Goal: Task Accomplishment & Management: Manage account settings

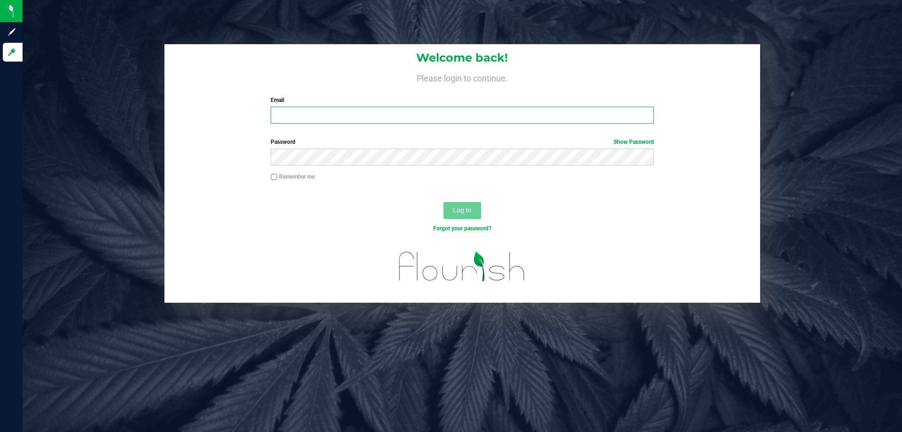
click at [413, 112] on input "Email" at bounding box center [462, 115] width 383 height 17
type input "[EMAIL_ADDRESS][DOMAIN_NAME]"
click at [443, 202] on button "Log In" at bounding box center [462, 210] width 38 height 17
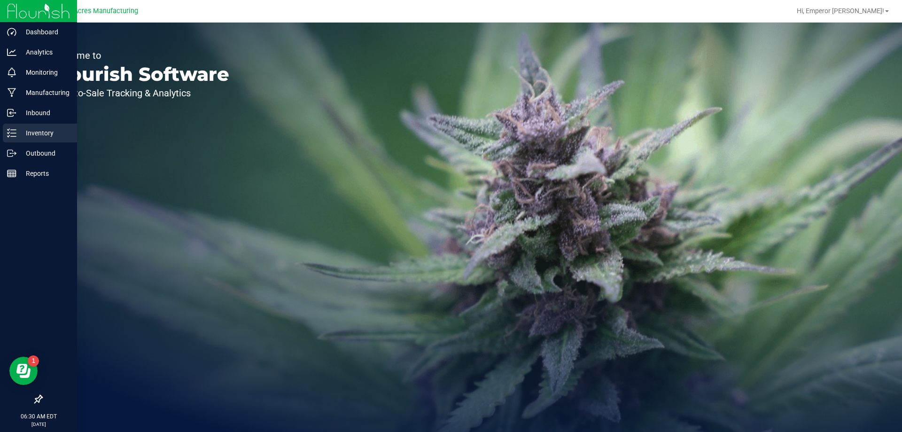
click at [15, 138] on div "Inventory" at bounding box center [40, 133] width 74 height 19
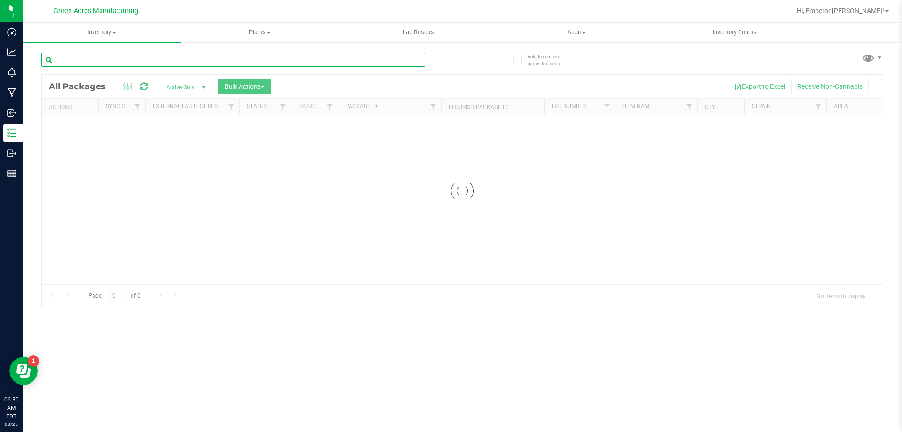
click at [137, 59] on input "text" at bounding box center [233, 60] width 384 height 14
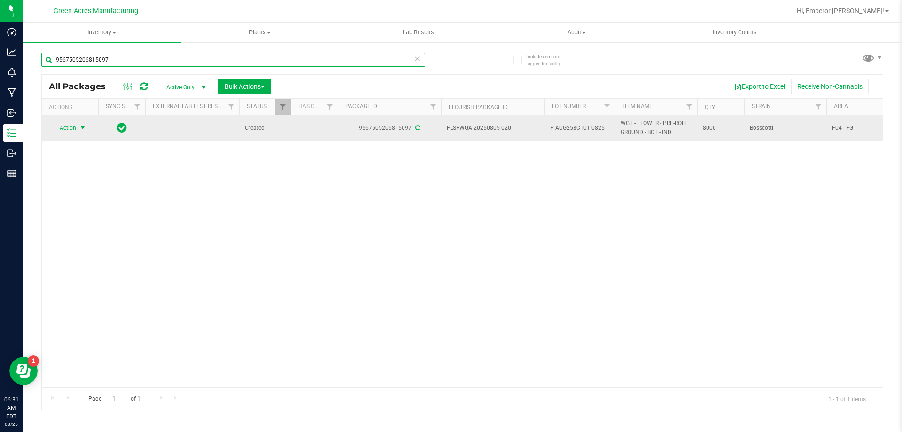
type input "9567505206815097"
click at [79, 130] on span "select" at bounding box center [83, 128] width 8 height 8
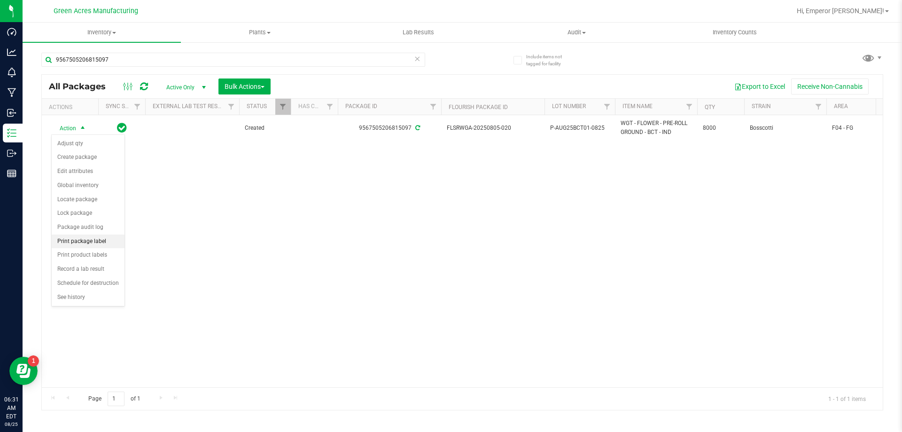
click at [77, 246] on li "Print package label" at bounding box center [88, 241] width 73 height 14
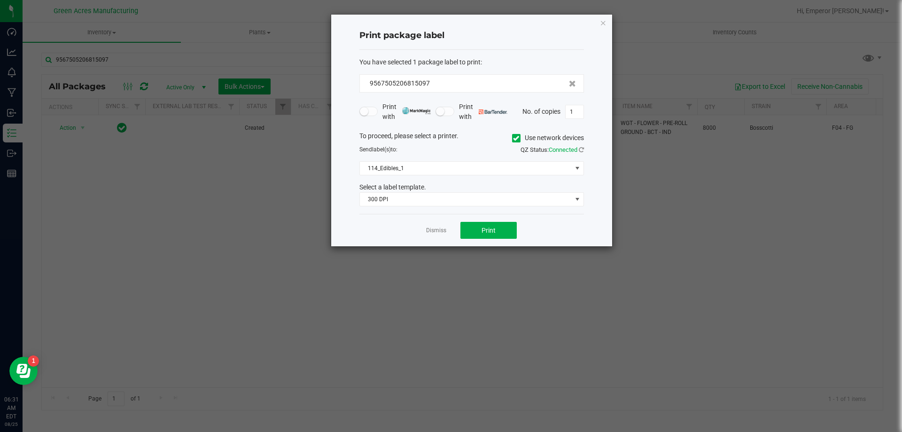
click at [507, 138] on div "To proceed, please select a printer. Use network devices" at bounding box center [471, 138] width 239 height 14
click at [508, 137] on div "To proceed, please select a printer. Use network devices" at bounding box center [471, 138] width 239 height 14
click at [516, 138] on icon at bounding box center [516, 138] width 6 height 0
click at [0, 0] on input "Use network devices" at bounding box center [0, 0] width 0 height 0
click at [491, 161] on span at bounding box center [471, 168] width 225 height 14
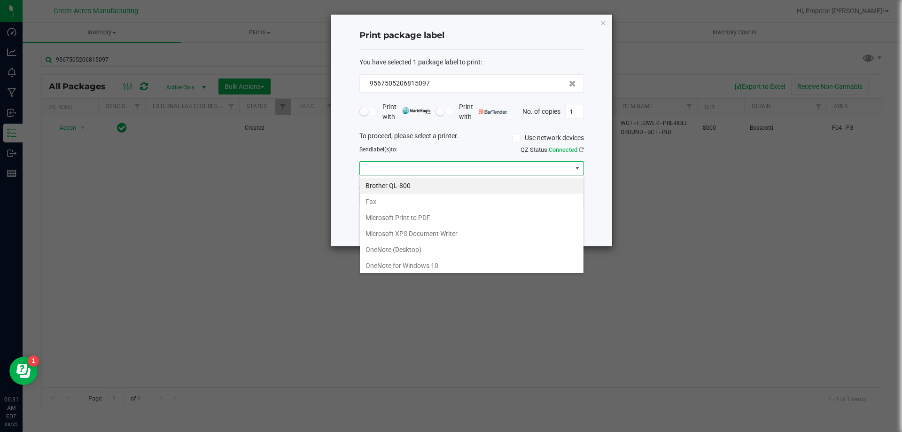
scroll to position [50, 0]
click at [434, 264] on ZPL "ZDesigner ZD410-300dpi ZPL" at bounding box center [472, 264] width 224 height 16
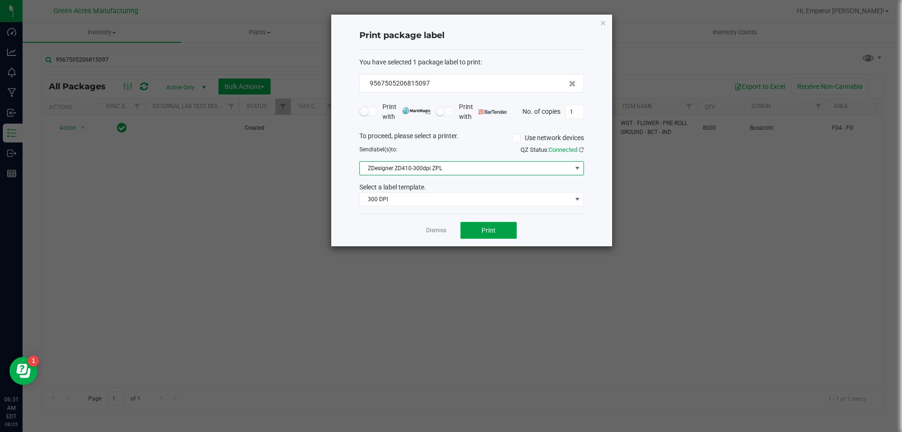
click at [477, 235] on button "Print" at bounding box center [488, 230] width 56 height 17
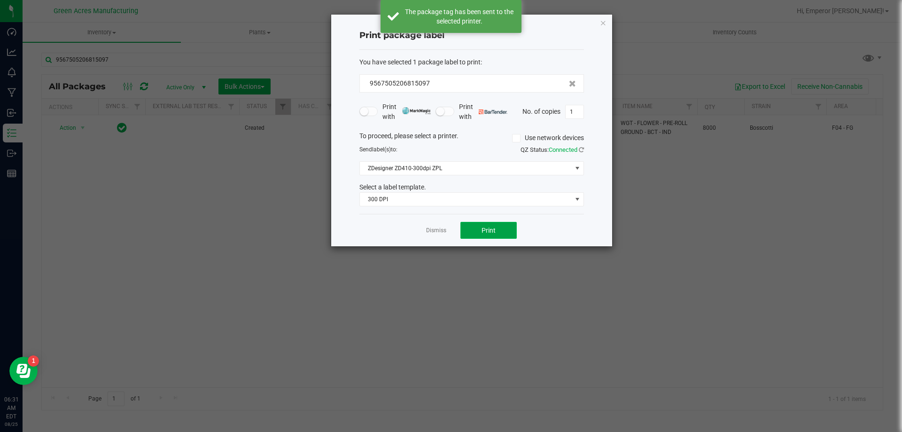
click at [477, 235] on button "Print" at bounding box center [488, 230] width 56 height 17
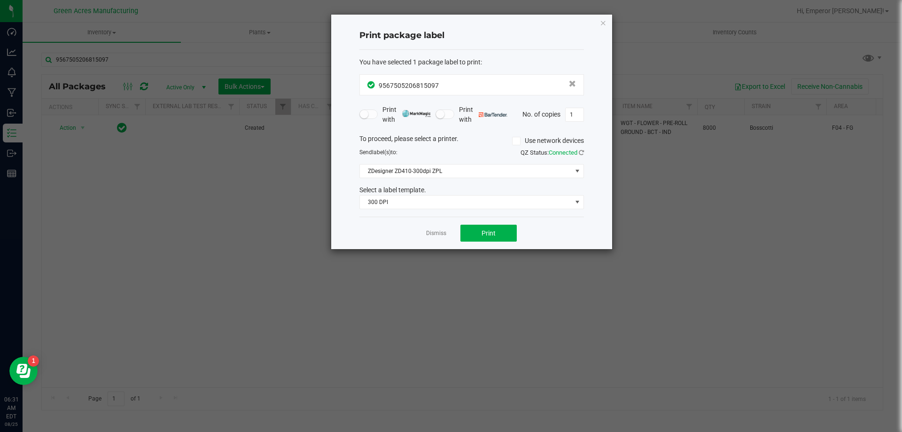
click at [433, 229] on app-cancel-button "Dismiss" at bounding box center [436, 233] width 20 height 10
click at [431, 229] on link "Dismiss" at bounding box center [436, 233] width 20 height 8
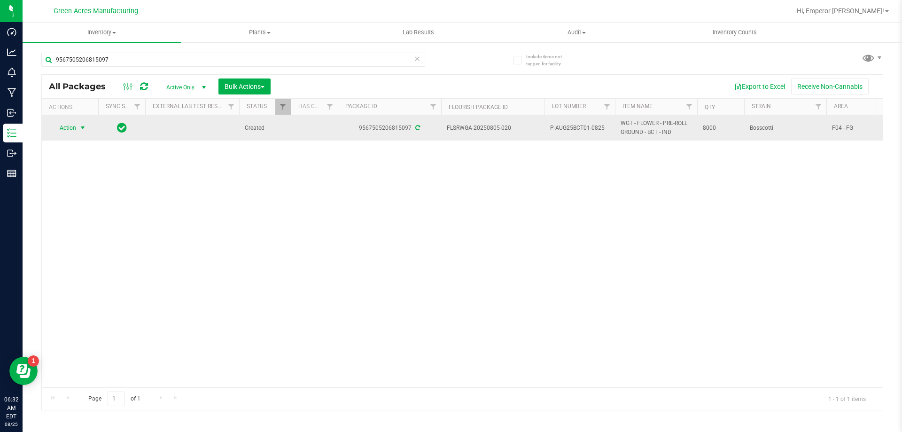
click at [70, 126] on span "Action" at bounding box center [63, 127] width 25 height 13
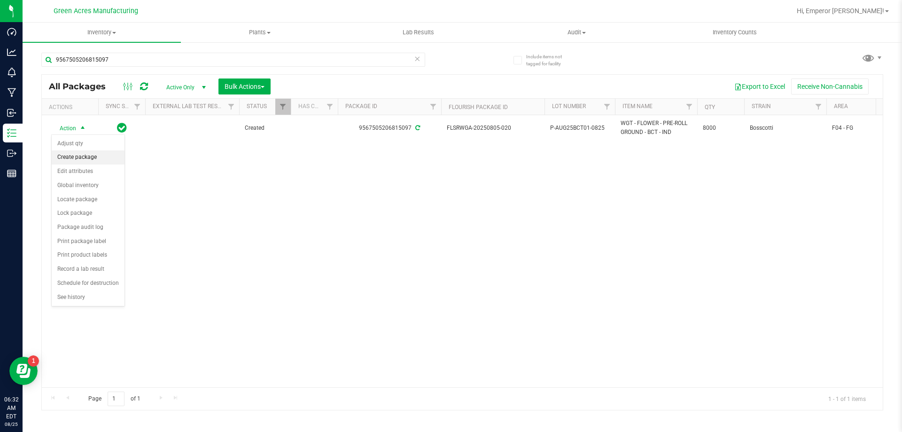
click at [77, 152] on li "Create package" at bounding box center [88, 157] width 73 height 14
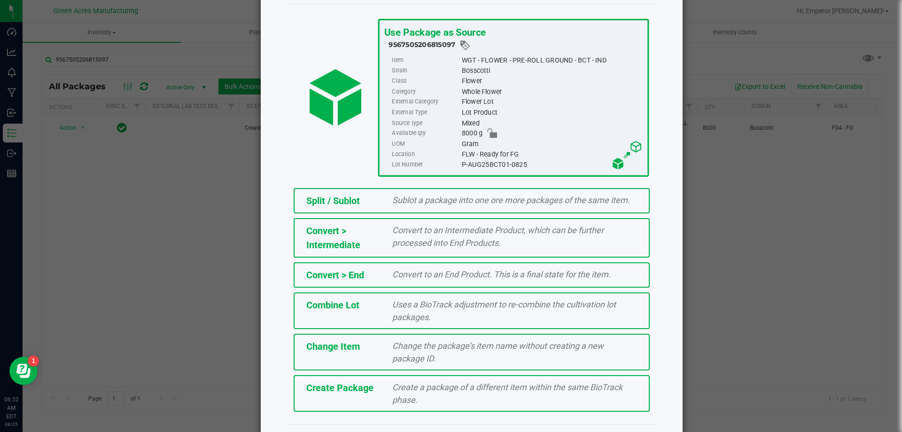
scroll to position [68, 0]
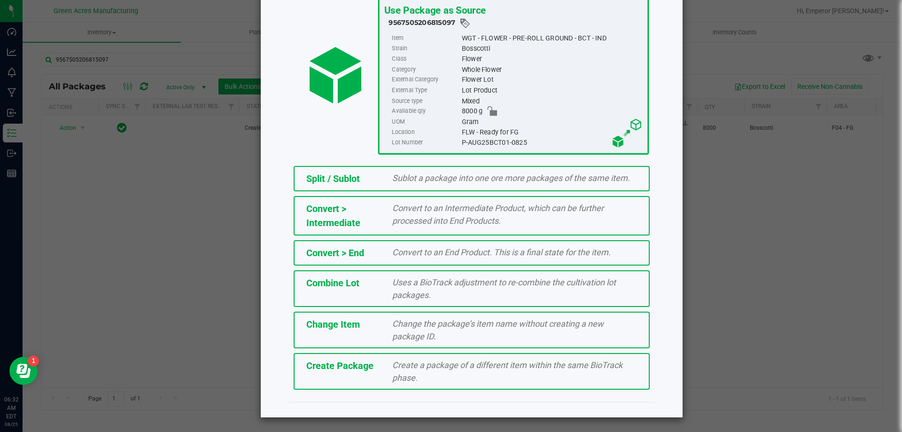
click at [376, 380] on div "Create Package Create a package of a different item within the same BioTrack ph…" at bounding box center [472, 371] width 356 height 37
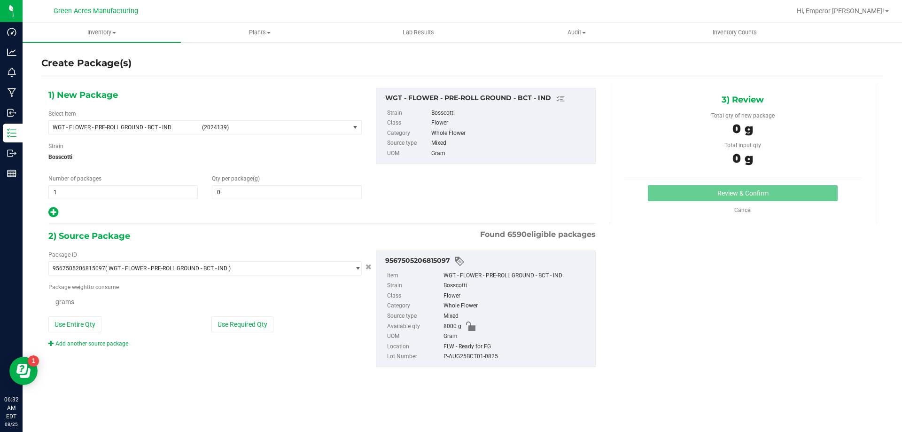
type input "0.0000"
click at [254, 191] on span at bounding box center [286, 192] width 149 height 14
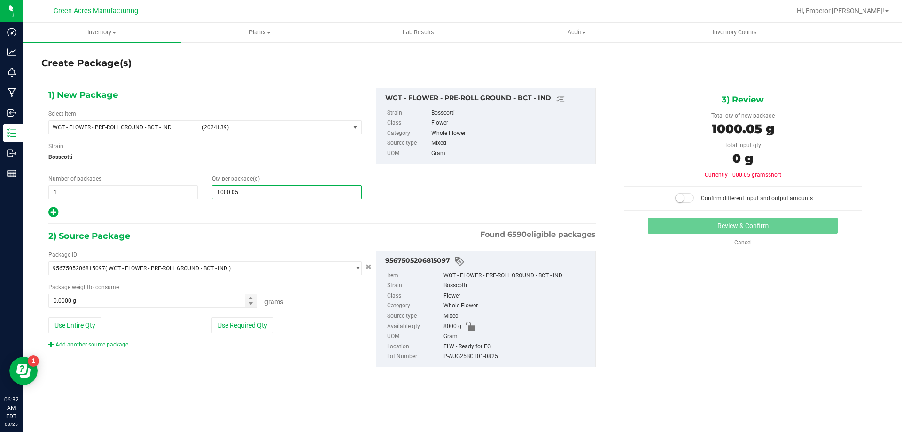
click at [254, 191] on input "1000.05" at bounding box center [286, 192] width 148 height 13
type input "1000.5"
type input "1,000.5000"
click at [330, 229] on div "2) Source Package Found 6590 eligible packages" at bounding box center [321, 236] width 547 height 14
click at [250, 318] on button "Use Required Qty" at bounding box center [242, 325] width 62 height 16
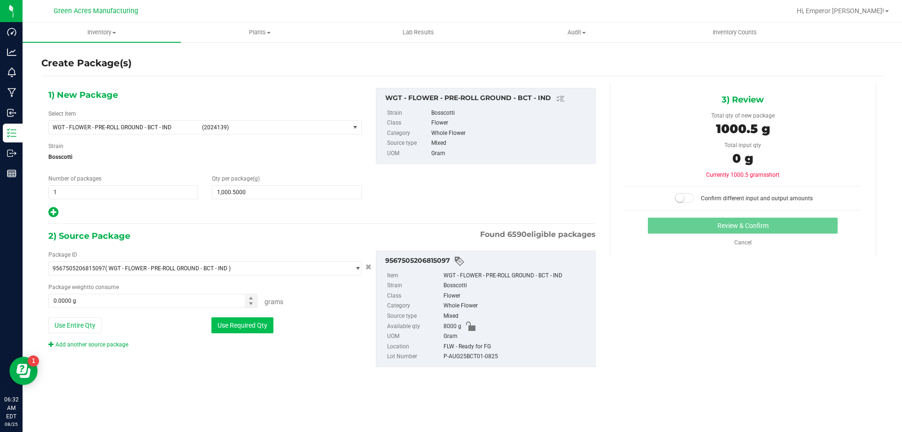
type input "1000.5000 g"
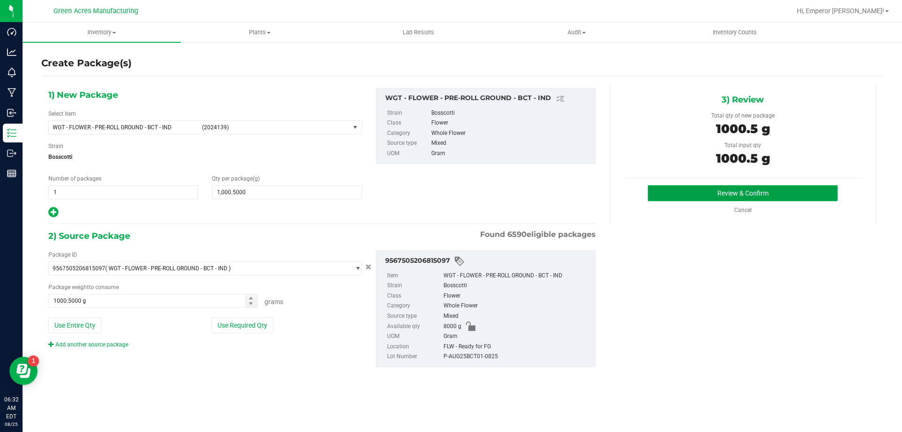
click at [669, 189] on button "Review & Confirm" at bounding box center [743, 193] width 190 height 16
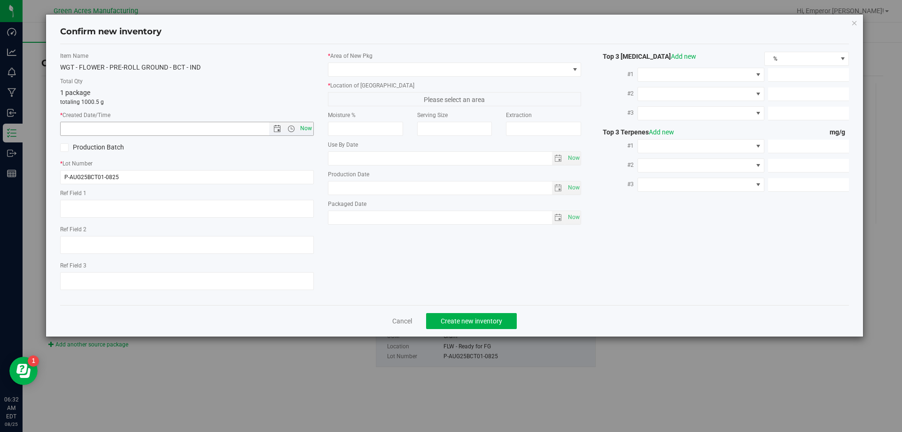
click at [305, 130] on span "Now" at bounding box center [306, 129] width 16 height 14
type input "[DATE] 6:32 AM"
click at [66, 181] on input "P-AUG25BCT01-0825" at bounding box center [187, 177] width 254 height 14
type input "1-AUG25BCT01-0825"
click at [409, 72] on span at bounding box center [448, 69] width 241 height 13
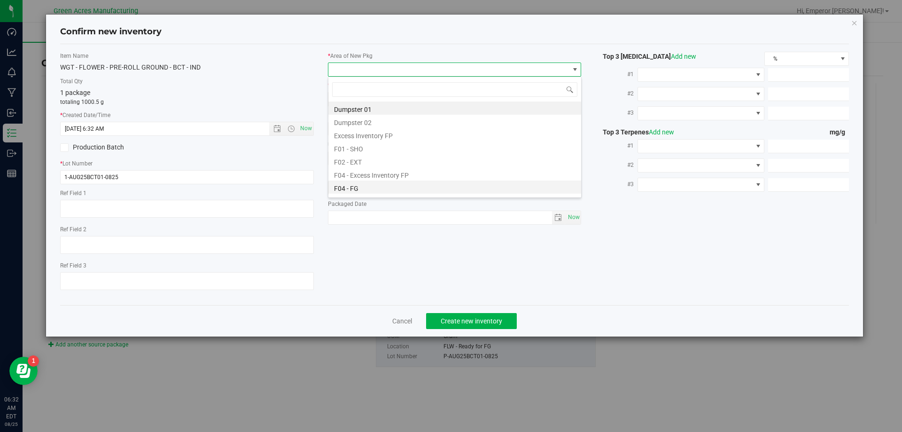
scroll to position [14, 254]
click at [388, 187] on li "F04 - FG" at bounding box center [454, 186] width 253 height 13
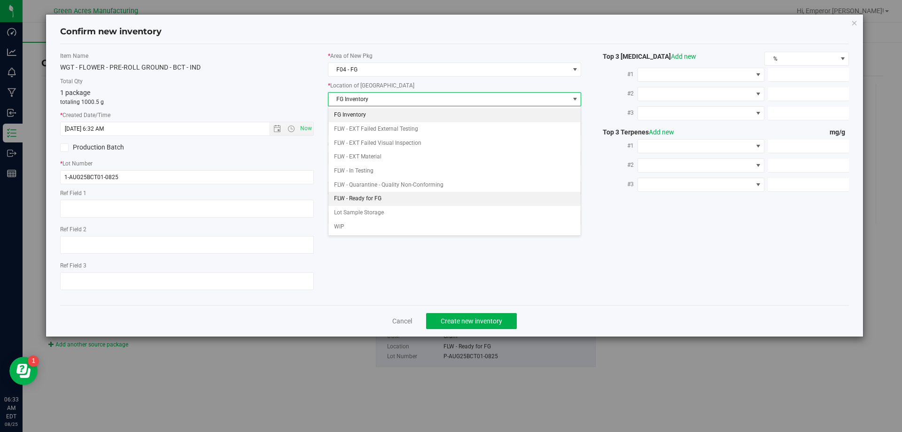
click at [376, 200] on li "FLW - Ready for FG" at bounding box center [454, 199] width 253 height 14
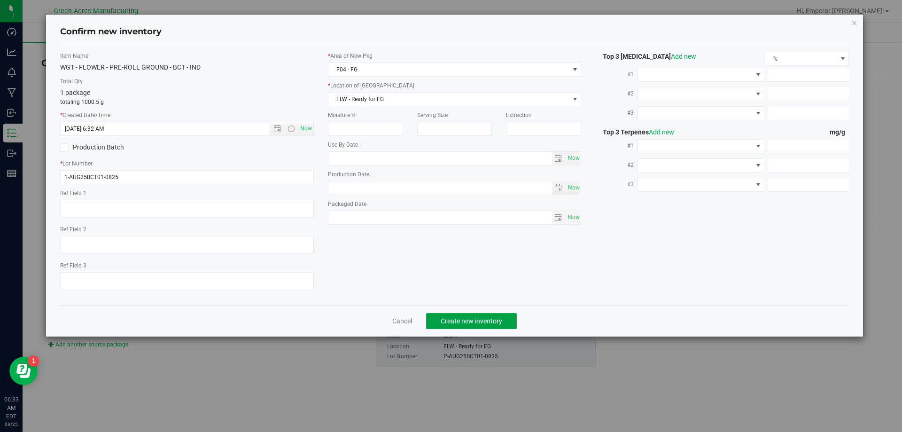
click at [465, 323] on span "Create new inventory" at bounding box center [472, 321] width 62 height 8
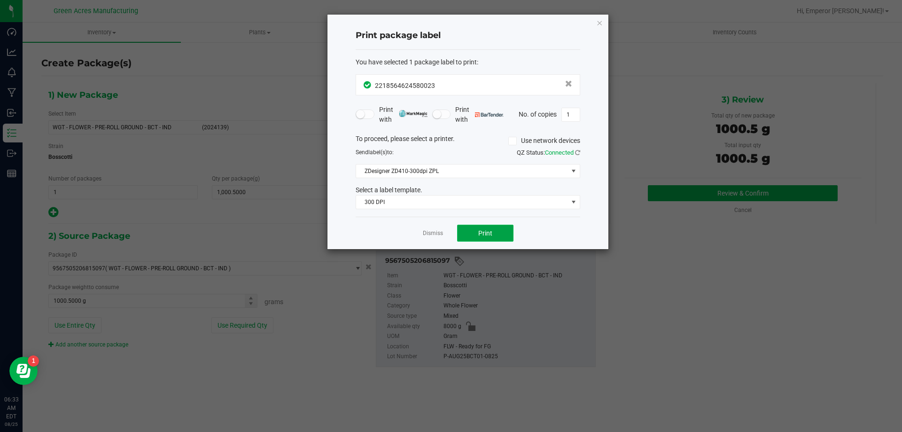
click at [479, 235] on span "Print" at bounding box center [485, 233] width 14 height 8
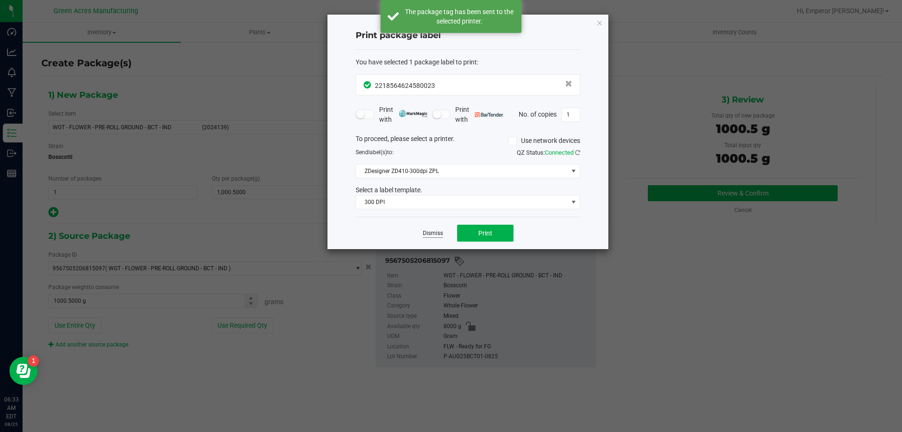
click at [436, 233] on link "Dismiss" at bounding box center [433, 233] width 20 height 8
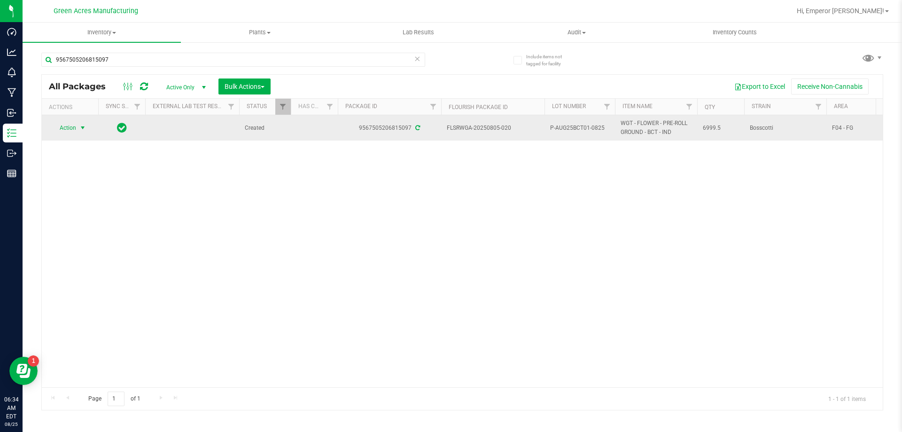
click at [69, 125] on span "Action" at bounding box center [63, 127] width 25 height 13
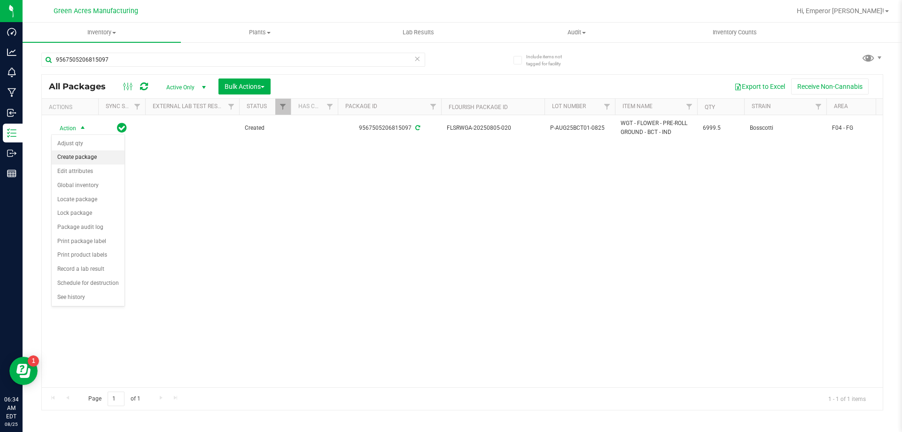
click at [71, 151] on li "Create package" at bounding box center [88, 157] width 73 height 14
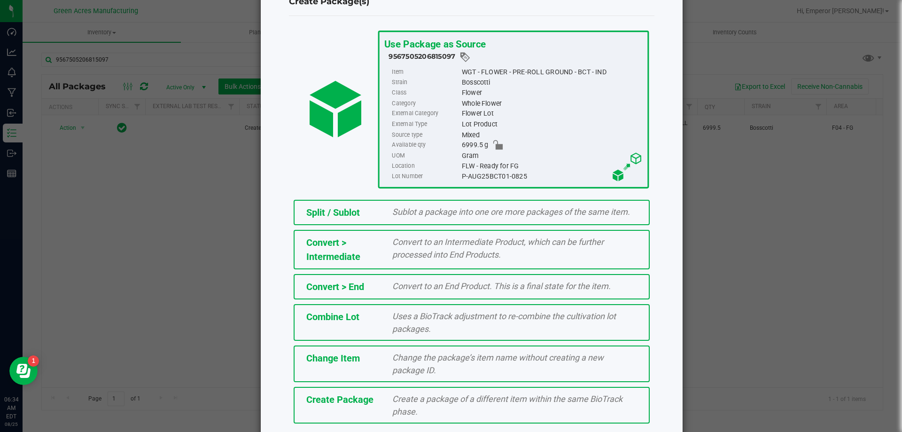
scroll to position [68, 0]
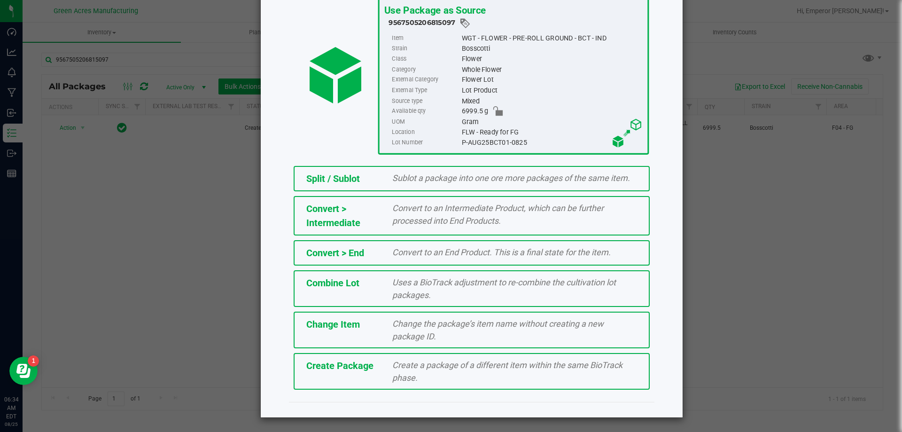
click at [421, 376] on div "Create a package of a different item within the same BioTrack phase." at bounding box center [514, 370] width 259 height 25
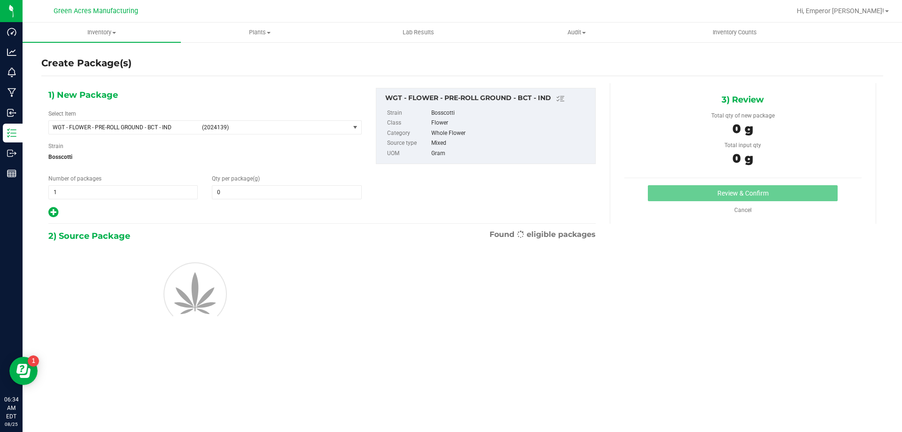
type input "0.0000"
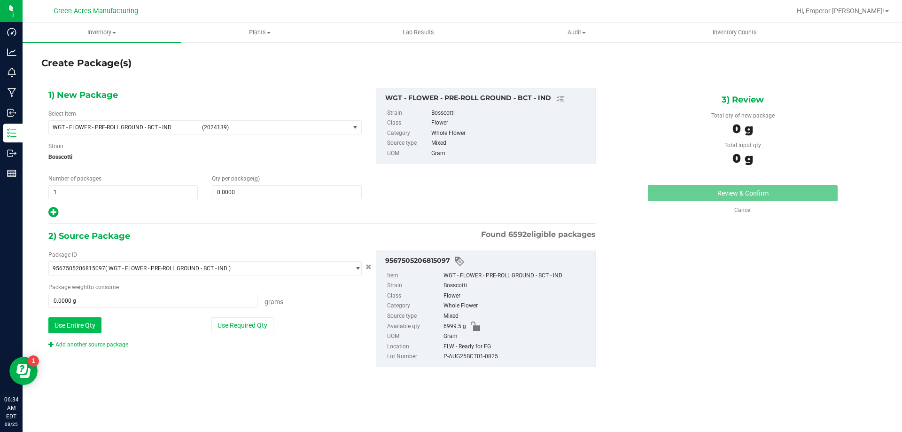
click at [73, 323] on button "Use Entire Qty" at bounding box center [74, 325] width 53 height 16
type input "6999.5000 g"
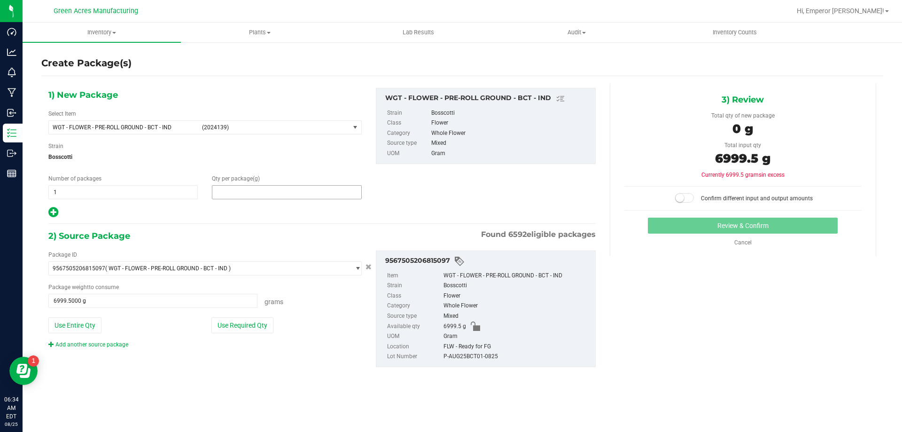
click at [237, 189] on span at bounding box center [286, 192] width 149 height 14
type input "6999.5"
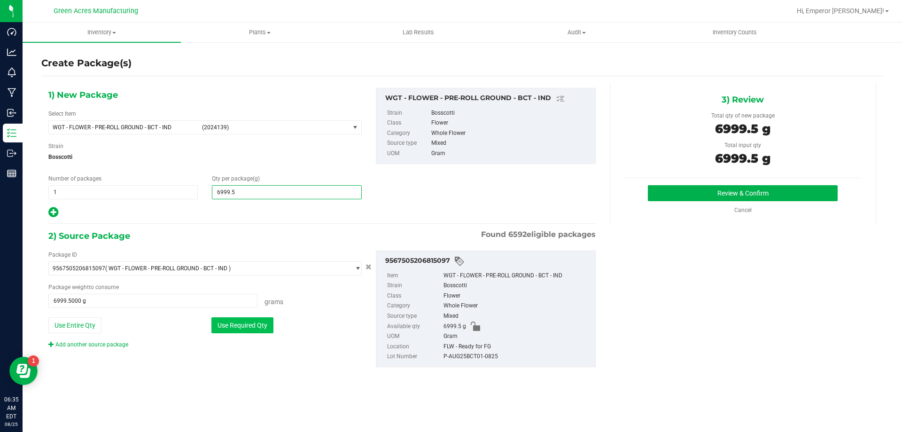
type input "6,999.5000"
click at [225, 320] on button "Use Required Qty" at bounding box center [242, 325] width 62 height 16
click at [654, 182] on div "3) Review Total qty of new package 6999.5 g Total input qty 6999.5 g Review & C…" at bounding box center [743, 153] width 266 height 140
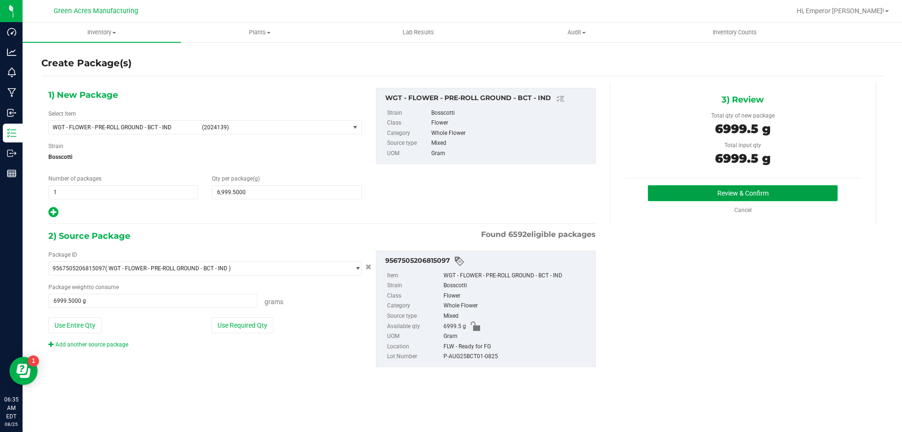
click at [657, 194] on button "Review & Confirm" at bounding box center [743, 193] width 190 height 16
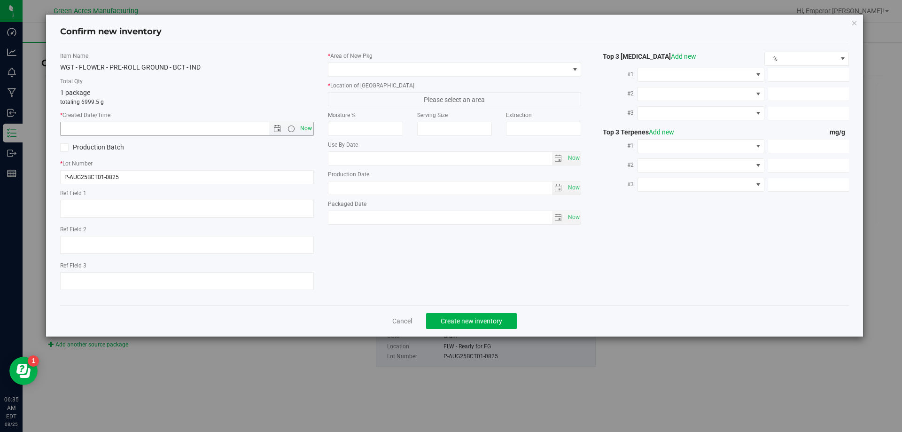
click at [310, 126] on span "Now" at bounding box center [306, 129] width 16 height 14
type input "[DATE] 6:35 AM"
click at [67, 178] on input "P-AUG25BCT01-0825" at bounding box center [187, 177] width 254 height 14
type input "5-AUG25BCT01-0825"
click at [388, 68] on span at bounding box center [448, 69] width 241 height 13
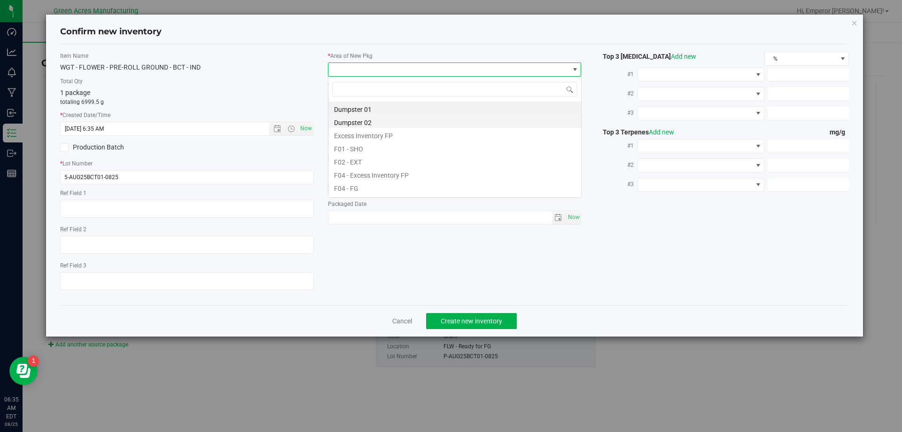
scroll to position [14, 254]
click at [369, 185] on li "F04 - FG" at bounding box center [454, 186] width 253 height 13
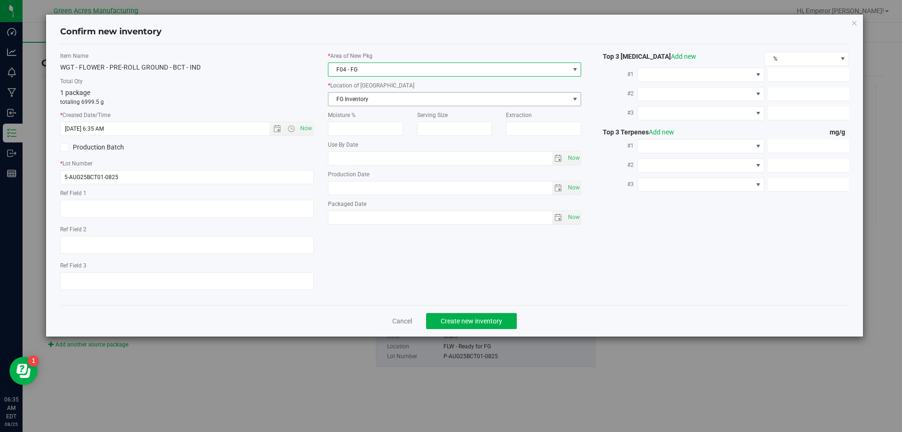
click at [386, 93] on span "FG Inventory" at bounding box center [448, 99] width 241 height 13
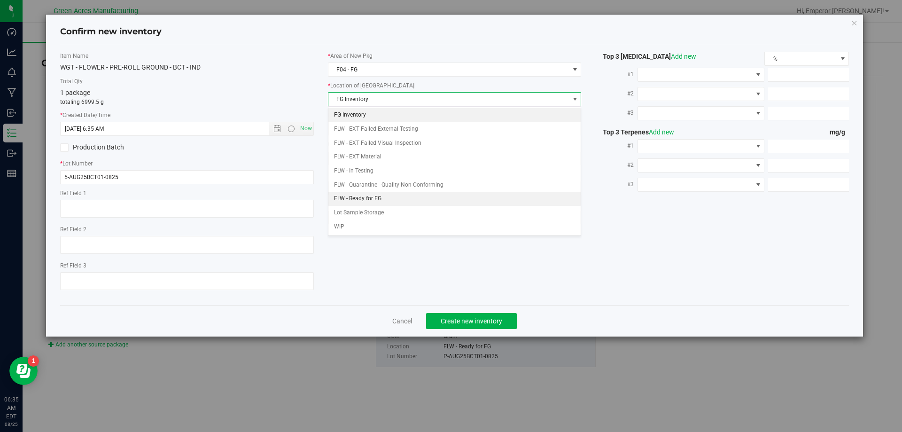
click at [373, 194] on li "FLW - Ready for FG" at bounding box center [454, 199] width 253 height 14
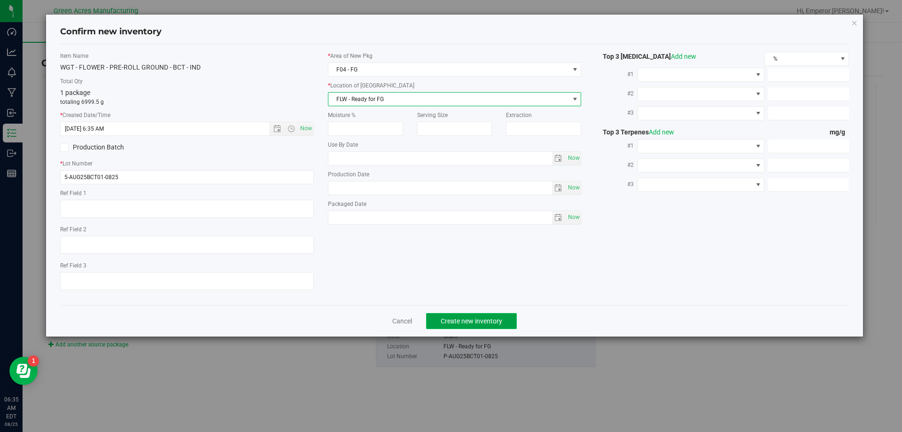
click at [466, 314] on button "Create new inventory" at bounding box center [471, 321] width 91 height 16
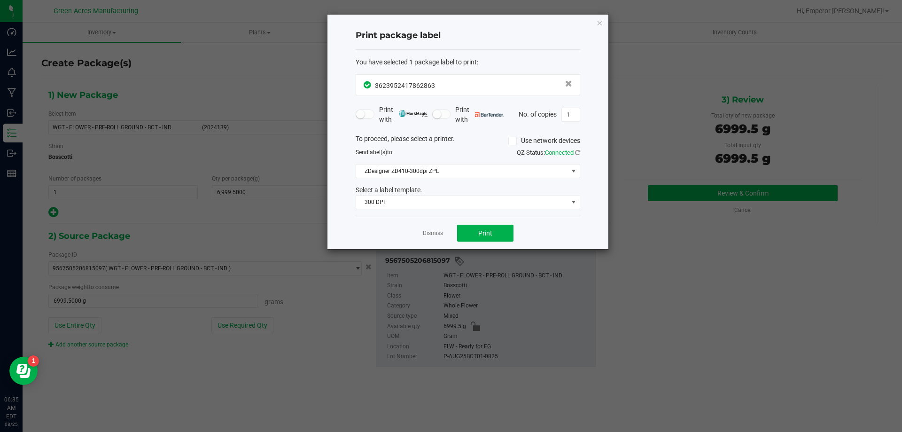
click at [613, 398] on ngb-modal-window "Print package label You have selected 1 package label to print : 36239524178628…" at bounding box center [451, 216] width 902 height 432
click at [496, 230] on button "Print" at bounding box center [485, 233] width 56 height 17
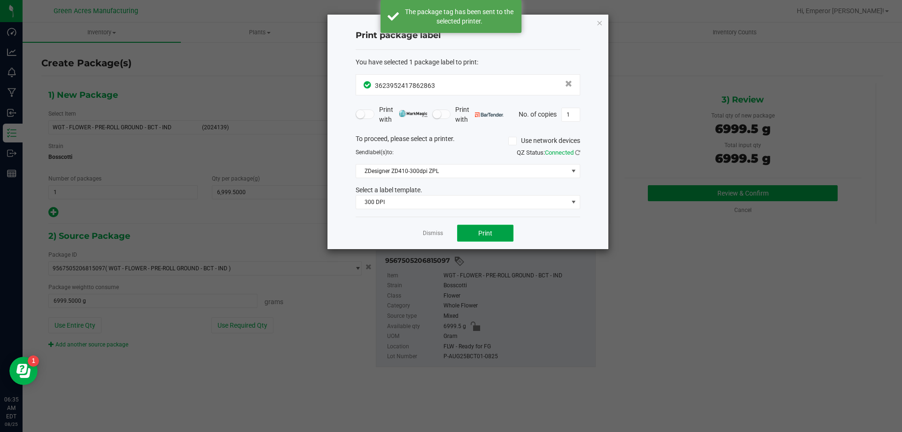
click at [496, 230] on button "Print" at bounding box center [485, 233] width 56 height 17
click at [437, 234] on link "Dismiss" at bounding box center [433, 233] width 20 height 8
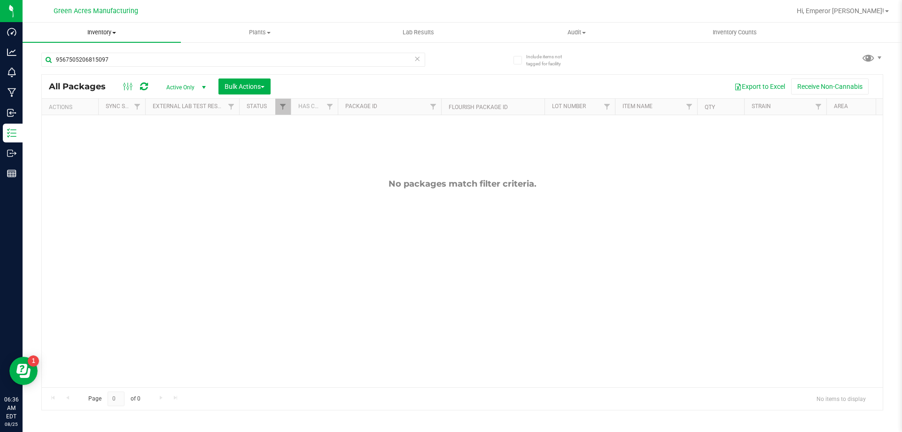
click at [99, 29] on span "Inventory" at bounding box center [102, 32] width 158 height 8
click at [83, 113] on span "From bill of materials" at bounding box center [65, 113] width 85 height 8
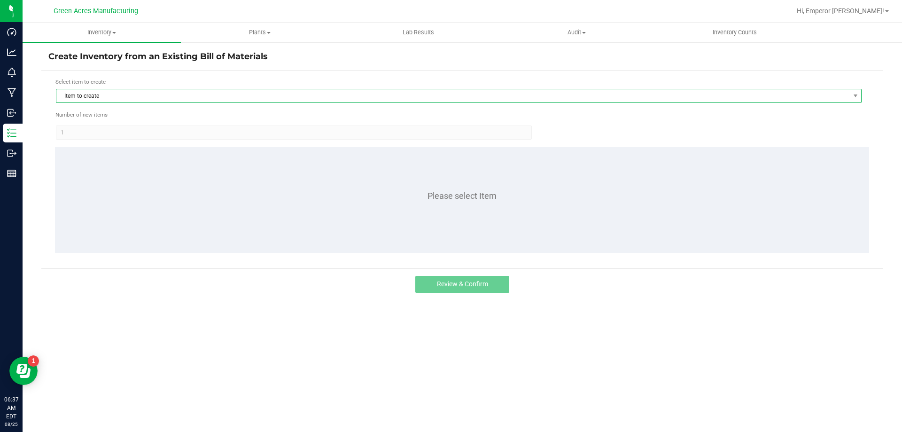
click at [123, 98] on span "Item to create" at bounding box center [452, 95] width 793 height 13
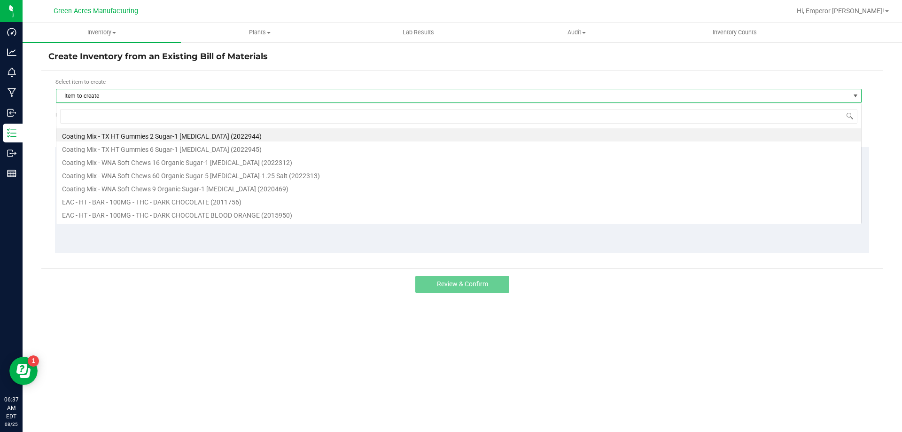
scroll to position [14, 806]
type input "BCT"
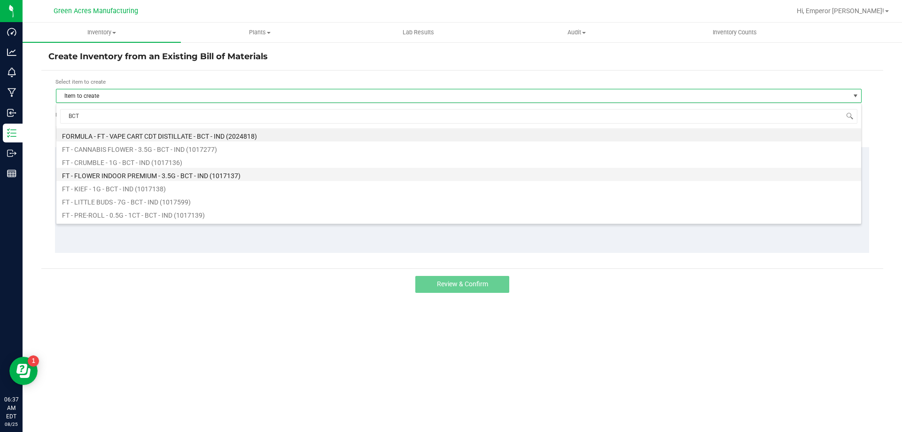
scroll to position [47, 0]
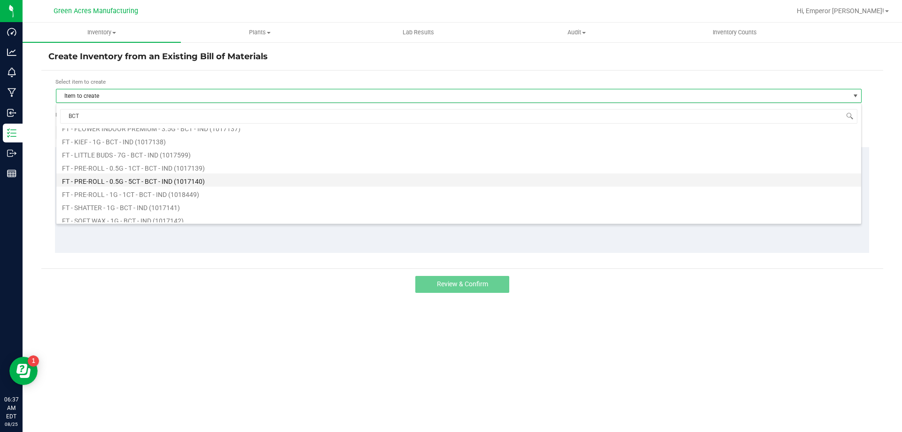
click at [135, 179] on li "FT - PRE-ROLL - 0.5G - 5CT - BCT - IND (1017140)" at bounding box center [458, 179] width 805 height 13
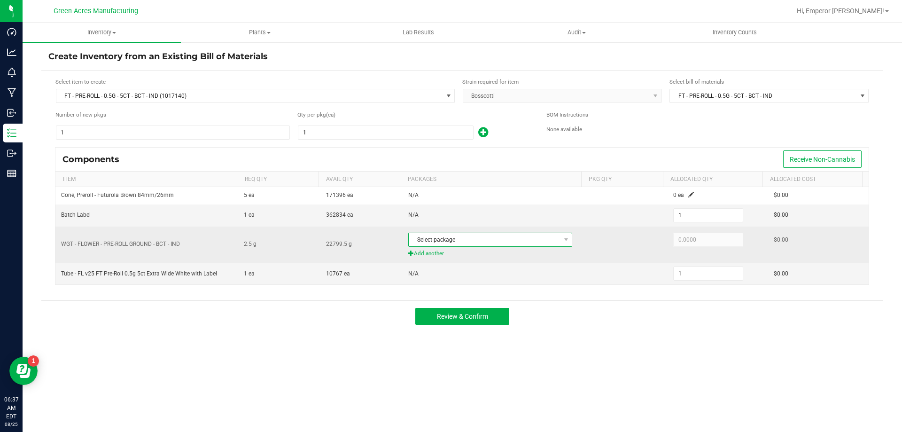
click at [560, 237] on span at bounding box center [566, 239] width 12 height 13
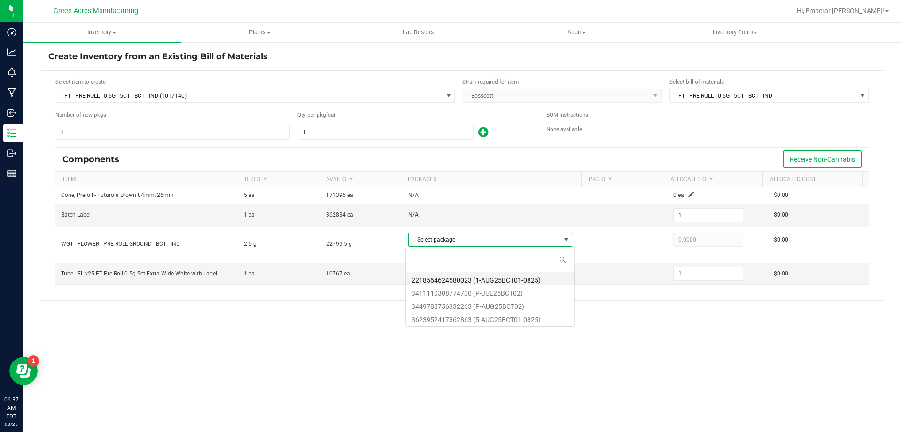
scroll to position [14, 162]
click at [497, 321] on li "3623952417862863 (5-AUG25BCT01-0825)" at bounding box center [490, 317] width 168 height 13
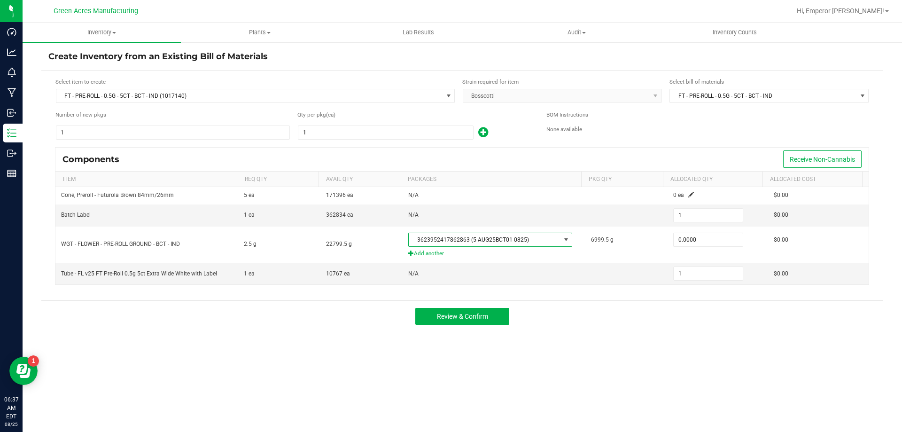
type input "2.5000"
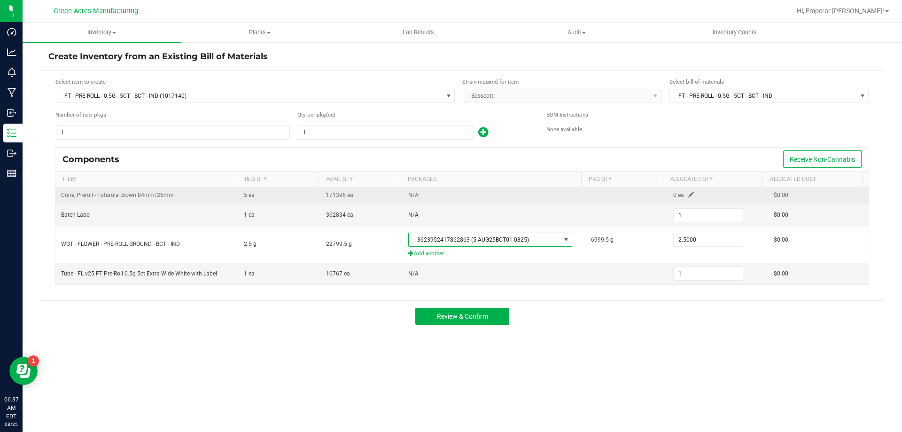
click at [678, 193] on span "0 ea" at bounding box center [678, 195] width 11 height 7
click at [688, 193] on span at bounding box center [691, 195] width 6 height 6
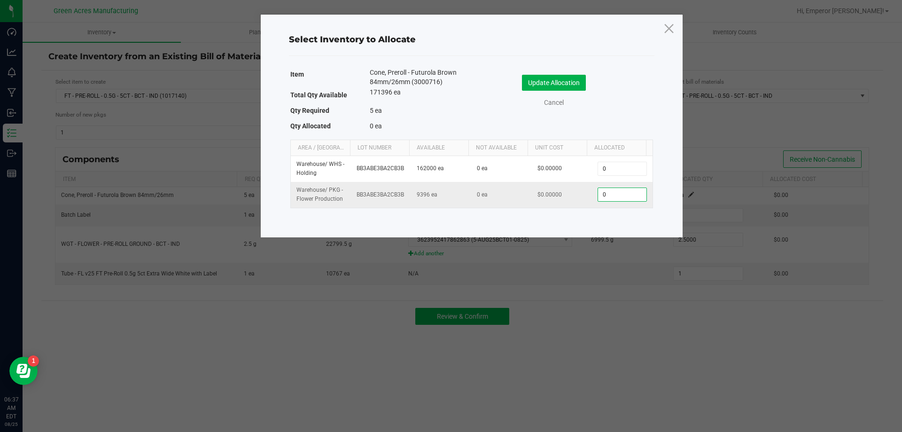
click at [617, 196] on input "0" at bounding box center [622, 194] width 48 height 13
type input "5"
click at [551, 84] on button "Update Allocation" at bounding box center [554, 83] width 64 height 16
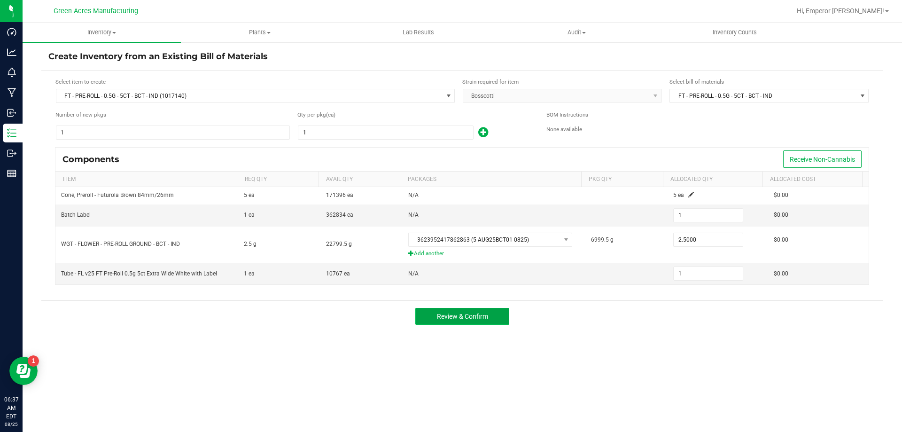
click at [457, 315] on span "Review & Confirm" at bounding box center [462, 316] width 51 height 8
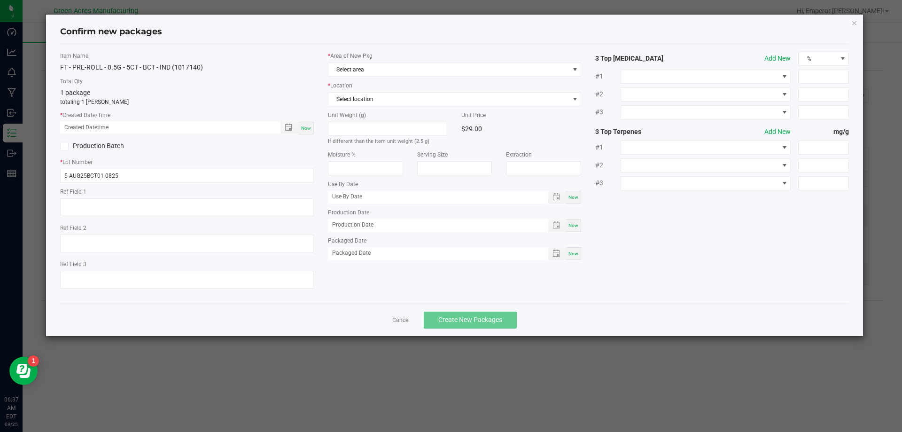
click at [309, 126] on span "Now" at bounding box center [306, 127] width 10 height 5
type input "[DATE] 06:37 AM"
click at [408, 73] on span "Select area" at bounding box center [448, 69] width 241 height 13
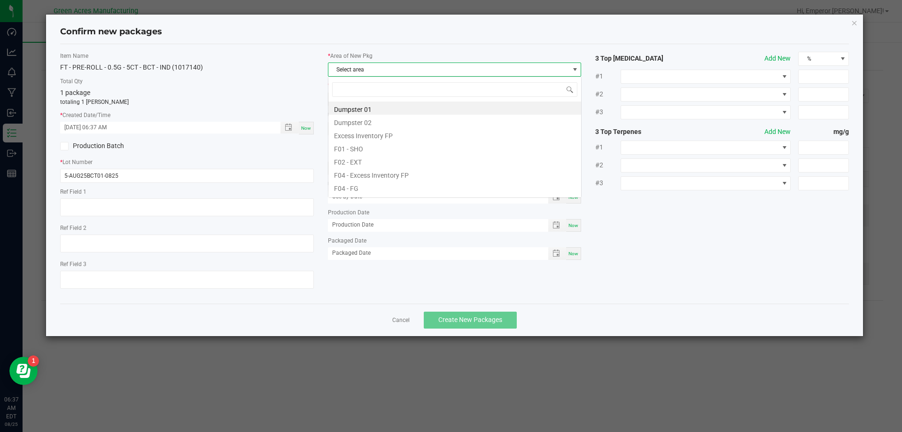
scroll to position [14, 254]
click at [385, 187] on li "F04 - FG" at bounding box center [454, 186] width 253 height 13
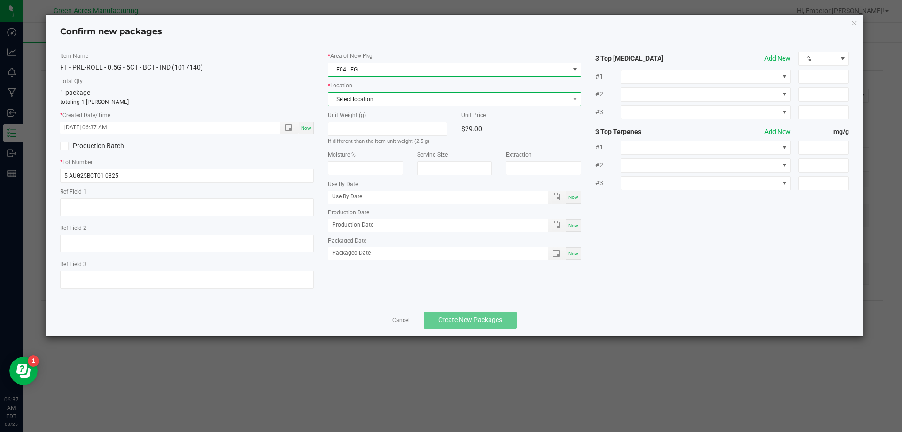
click at [392, 101] on span "Select location" at bounding box center [448, 99] width 241 height 13
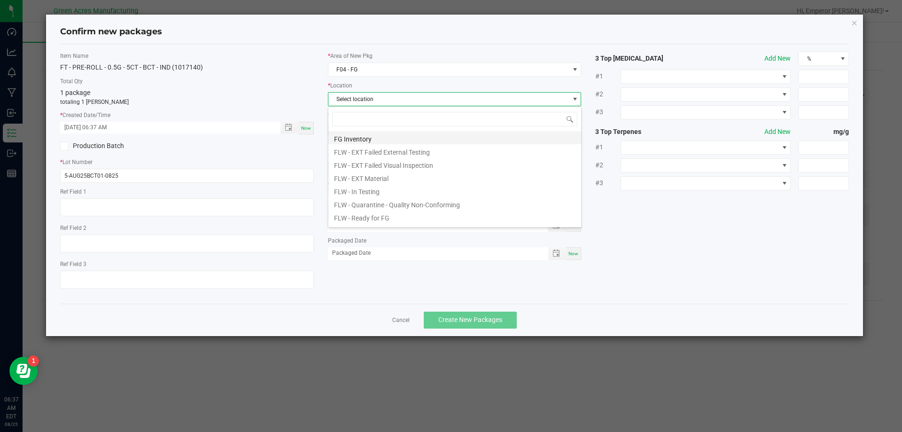
click at [383, 135] on li "FG Inventory" at bounding box center [454, 137] width 253 height 13
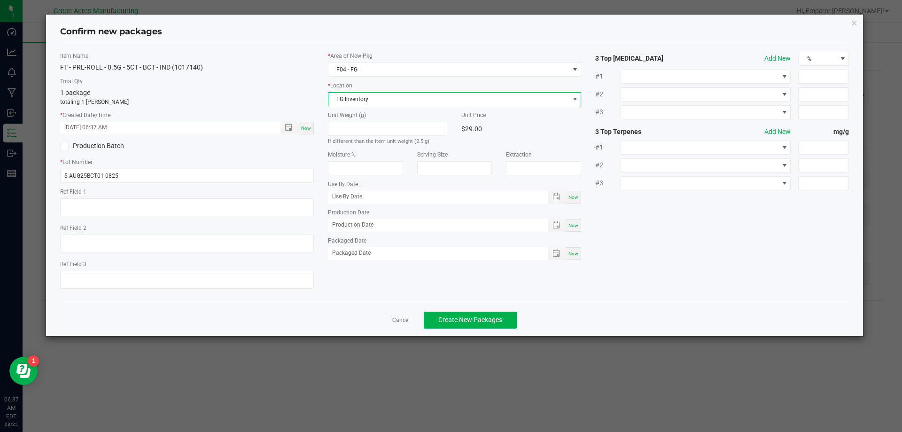
click at [466, 310] on div "Cancel Create New Packages" at bounding box center [454, 319] width 789 height 32
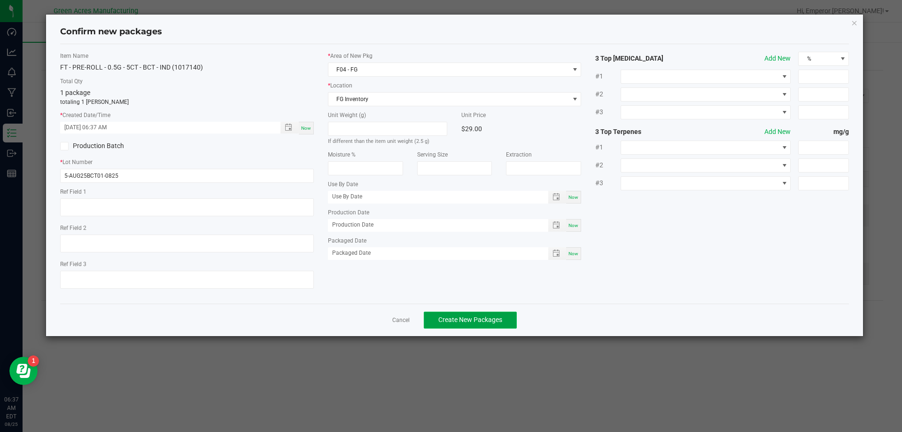
click at [467, 314] on button "Create New Packages" at bounding box center [470, 319] width 93 height 17
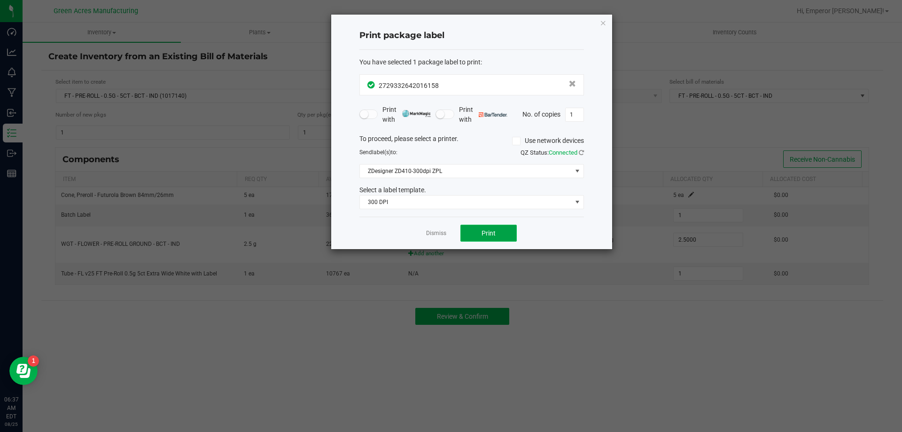
click at [502, 226] on button "Print" at bounding box center [488, 233] width 56 height 17
click at [444, 226] on div "Dismiss Print" at bounding box center [471, 233] width 225 height 32
click at [446, 230] on link "Dismiss" at bounding box center [436, 233] width 20 height 8
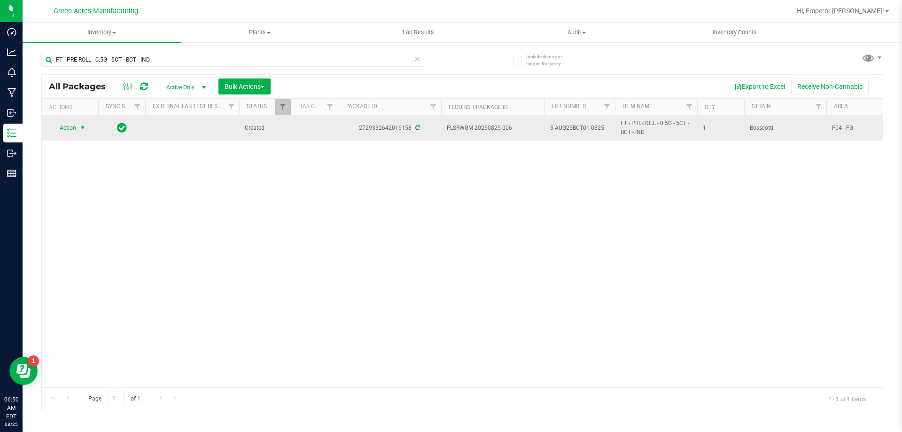
click at [70, 126] on span "Action" at bounding box center [63, 127] width 25 height 13
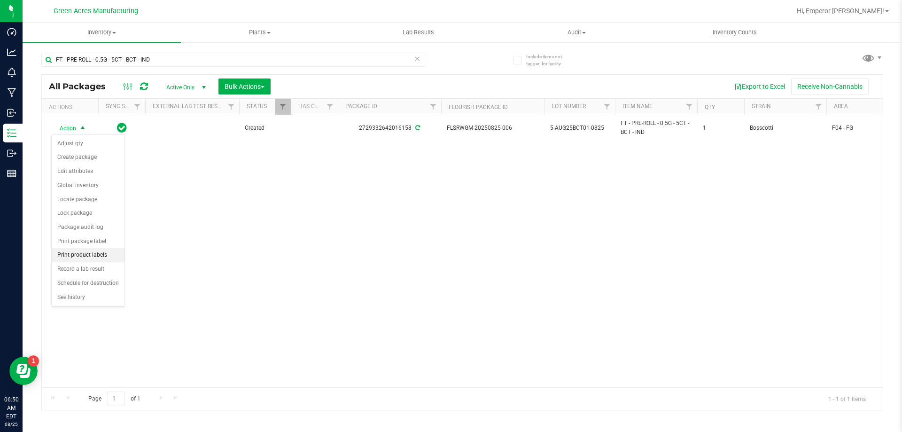
click at [79, 256] on li "Print product labels" at bounding box center [88, 255] width 73 height 14
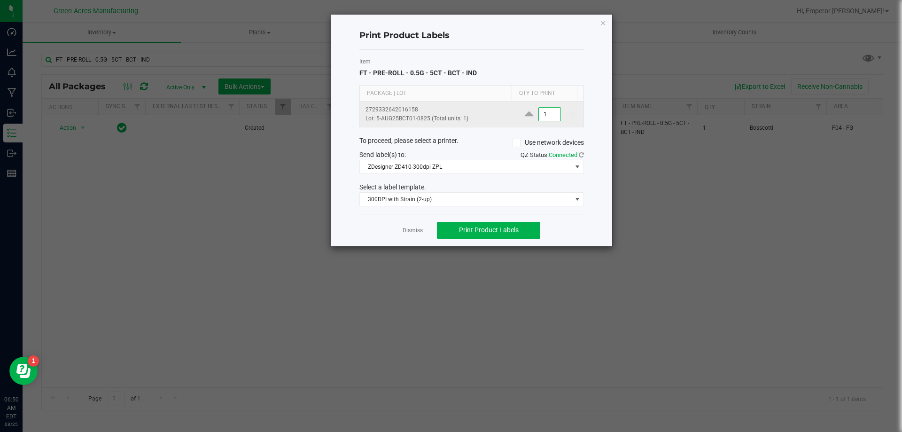
click at [551, 116] on input "1" at bounding box center [550, 114] width 22 height 13
click at [462, 221] on div "Dismiss Print Product Labels" at bounding box center [471, 230] width 225 height 32
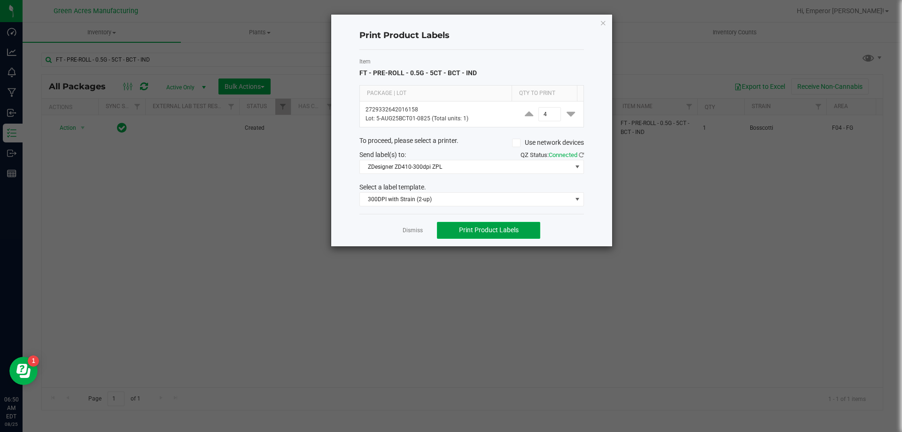
click at [465, 227] on span "Print Product Labels" at bounding box center [489, 230] width 60 height 8
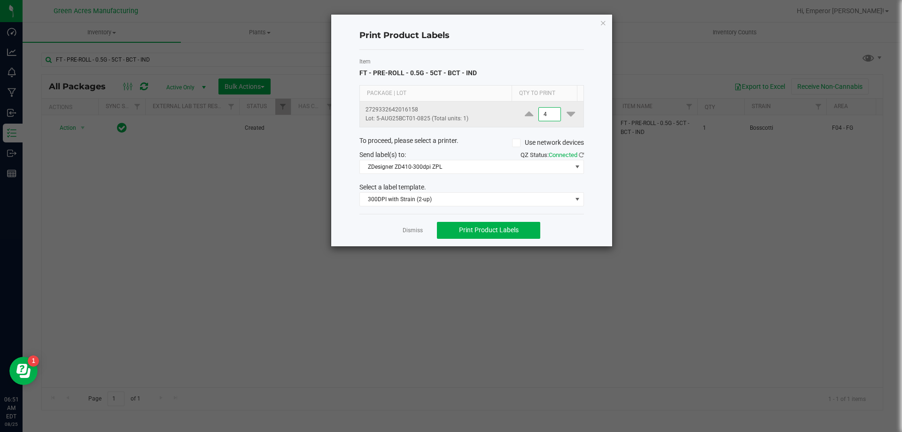
click at [549, 116] on input "4" at bounding box center [550, 114] width 22 height 13
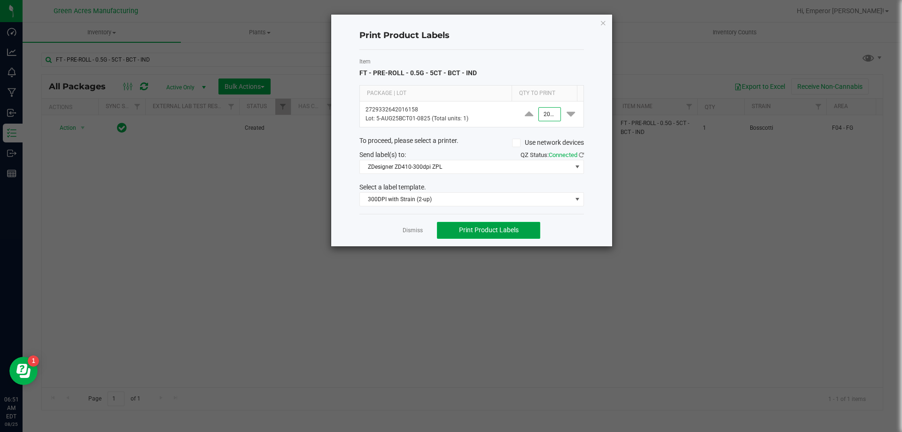
type input "2,000"
click at [485, 224] on button "Print Product Labels" at bounding box center [488, 230] width 103 height 17
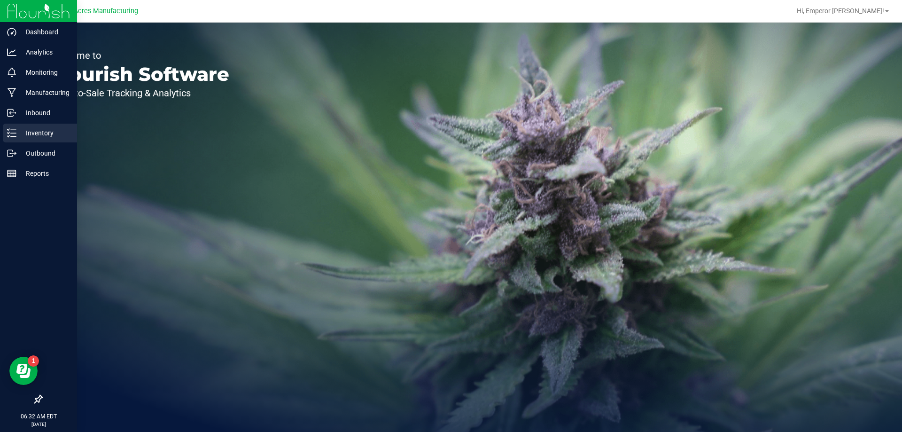
click at [10, 131] on icon at bounding box center [11, 132] width 9 height 9
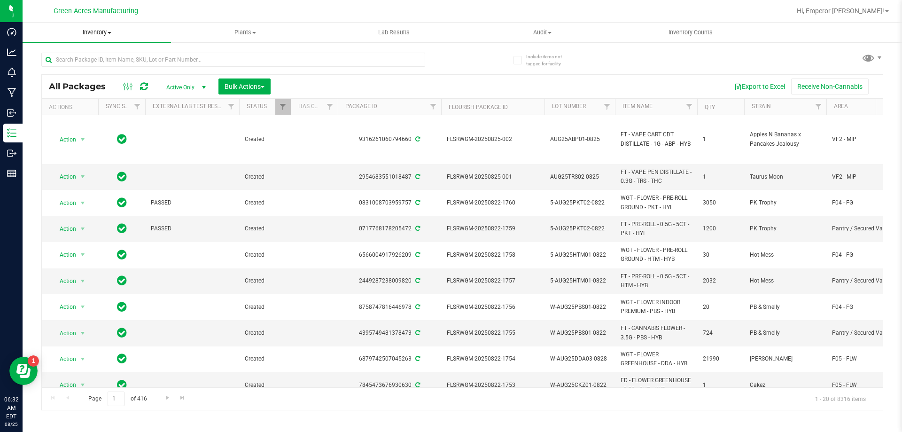
click at [114, 31] on span "Inventory" at bounding box center [97, 32] width 148 height 8
click at [64, 116] on span "From bill of materials" at bounding box center [65, 113] width 85 height 8
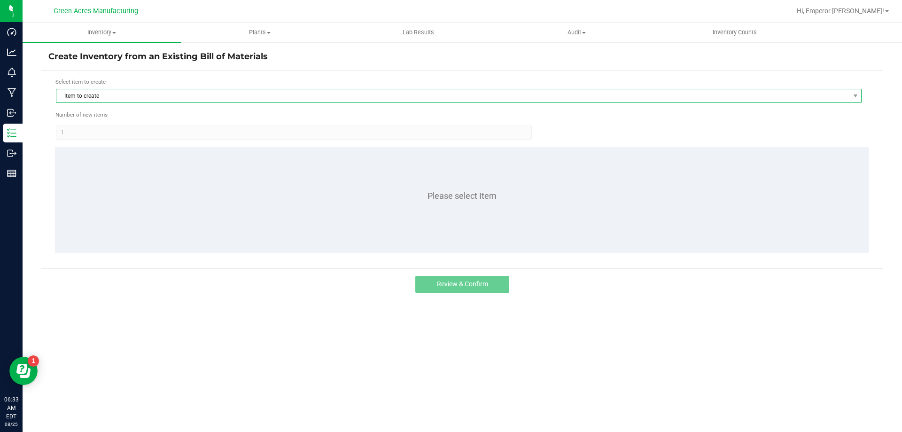
click at [216, 100] on span "Item to create" at bounding box center [452, 95] width 793 height 13
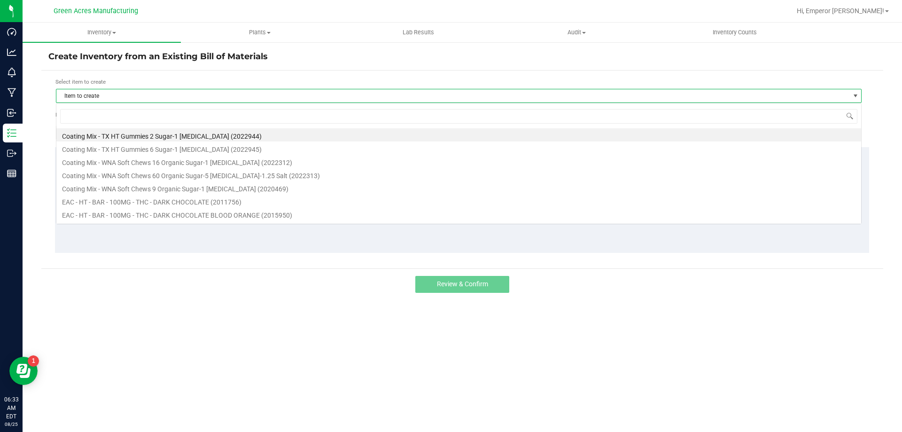
scroll to position [14, 806]
type input "bct"
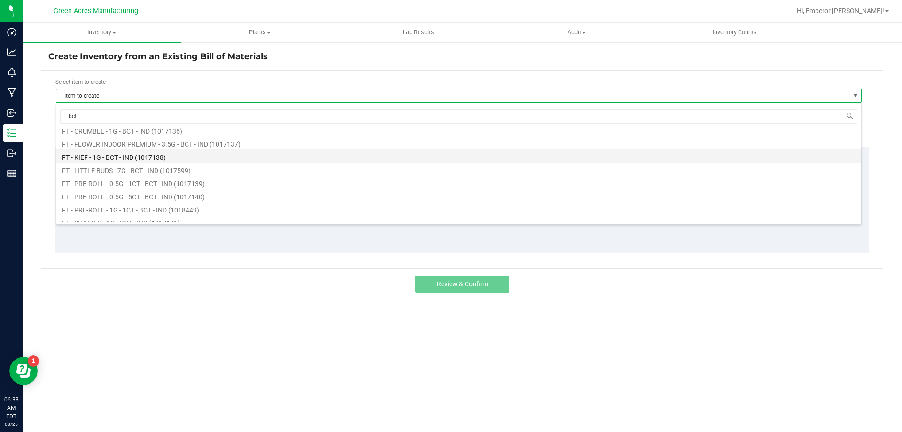
scroll to position [47, 0]
click at [209, 166] on li "FT - PRE-ROLL - 0.5G - 1CT - BCT - IND (1017139)" at bounding box center [458, 166] width 805 height 13
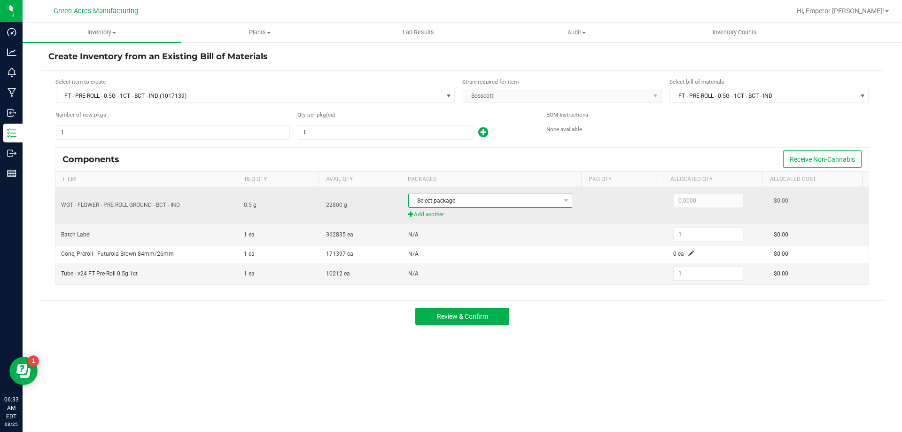
click at [538, 203] on span "Select package" at bounding box center [484, 200] width 151 height 13
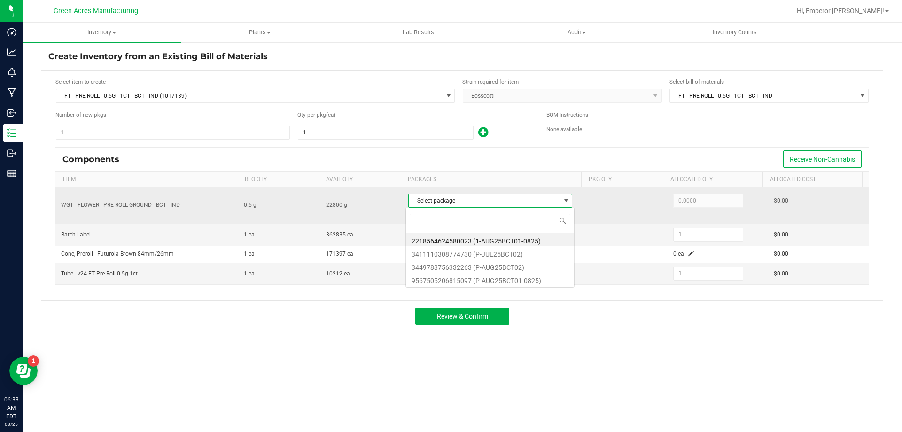
scroll to position [14, 162]
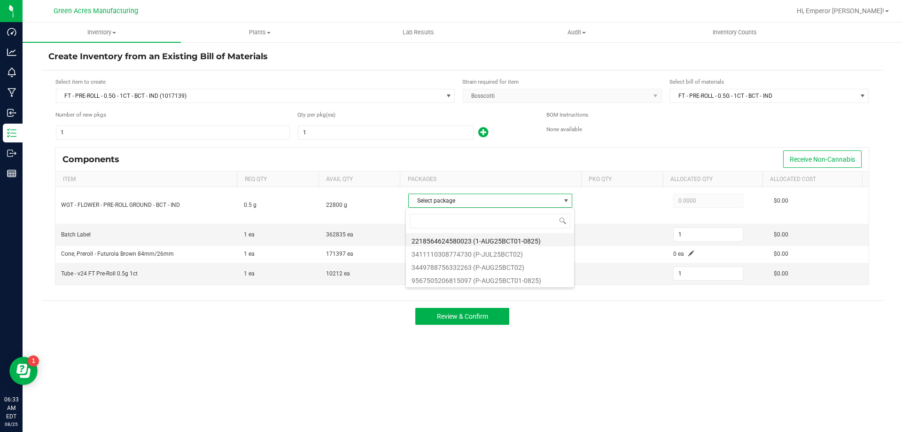
click at [539, 240] on li "2218564624580023 (1-AUG25BCT01-0825)" at bounding box center [490, 239] width 168 height 13
type input "0.5000"
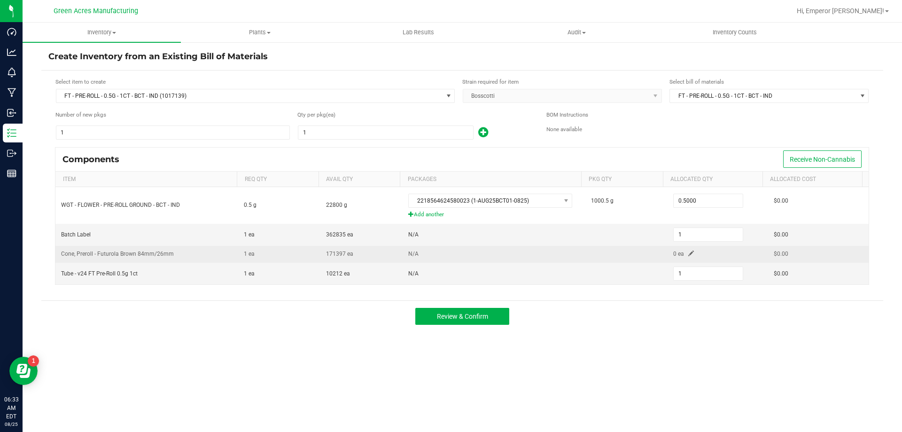
click at [688, 252] on span at bounding box center [691, 253] width 6 height 6
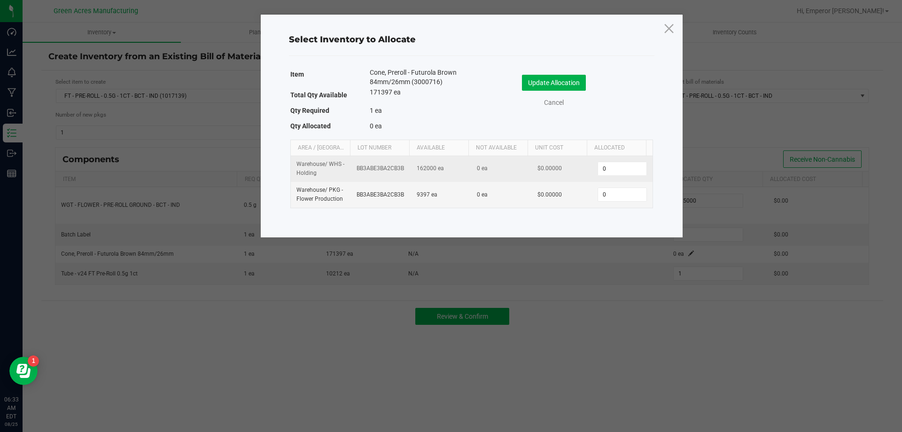
click at [619, 176] on td "0" at bounding box center [622, 169] width 60 height 26
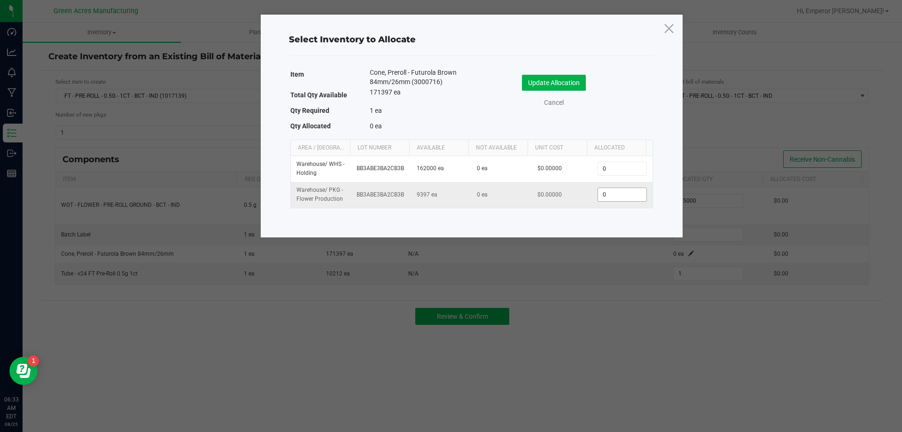
click at [620, 194] on input "0" at bounding box center [622, 194] width 48 height 13
type input "1"
click at [547, 85] on button "Update Allocation" at bounding box center [554, 83] width 64 height 16
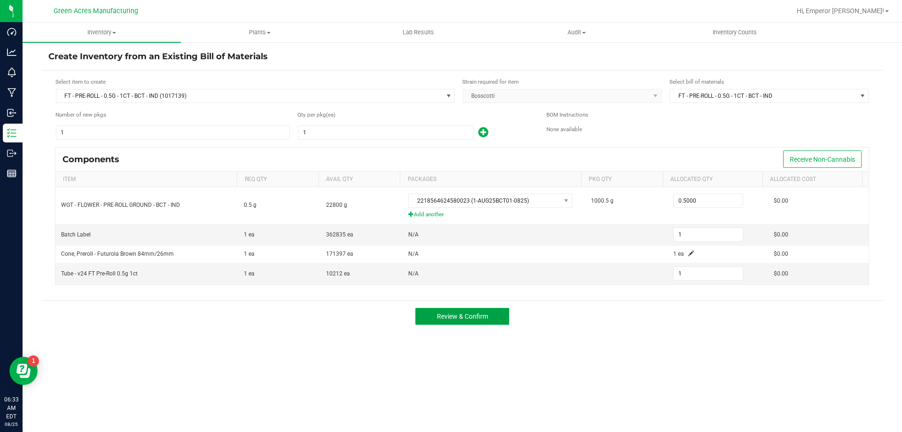
click at [494, 312] on button "Review & Confirm" at bounding box center [462, 316] width 94 height 17
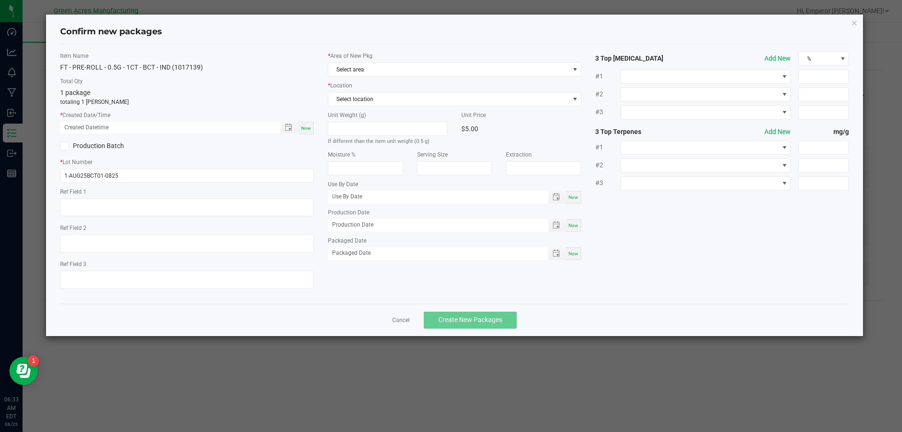
click at [308, 125] on span "Now" at bounding box center [306, 127] width 10 height 5
type input "08/25/2025 06:33 AM"
click at [466, 68] on span "Select area" at bounding box center [448, 69] width 241 height 13
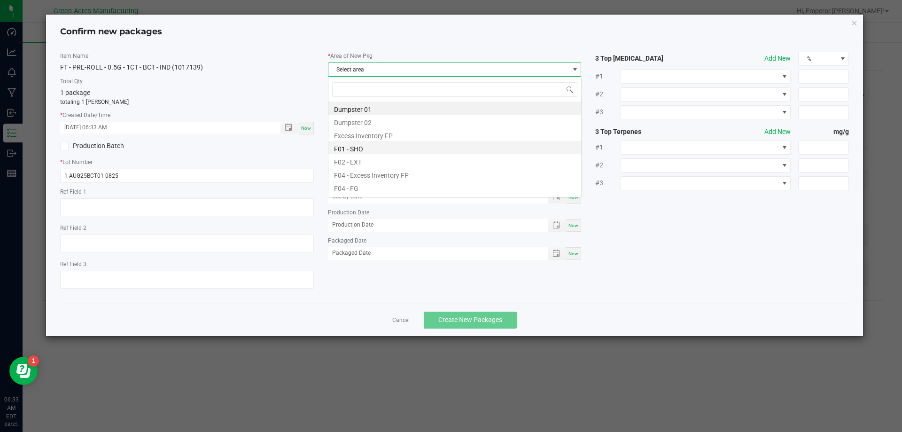
scroll to position [14, 254]
click at [380, 185] on li "F04 - FG" at bounding box center [454, 186] width 253 height 13
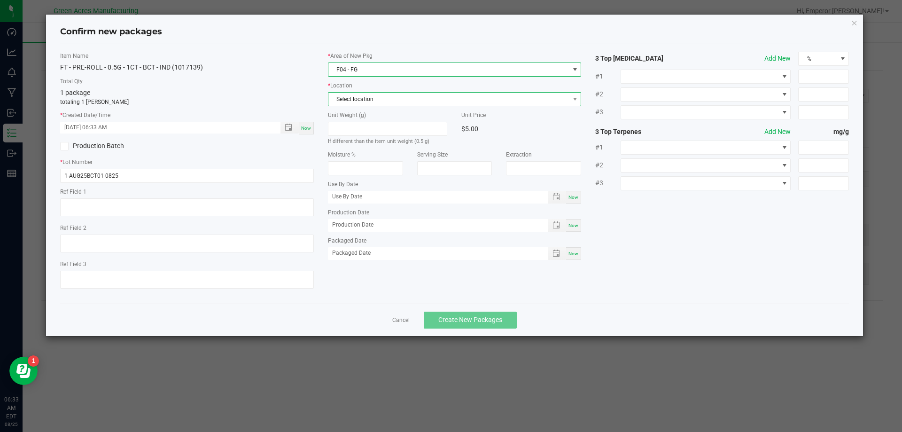
click at [374, 95] on span "Select location" at bounding box center [448, 99] width 241 height 13
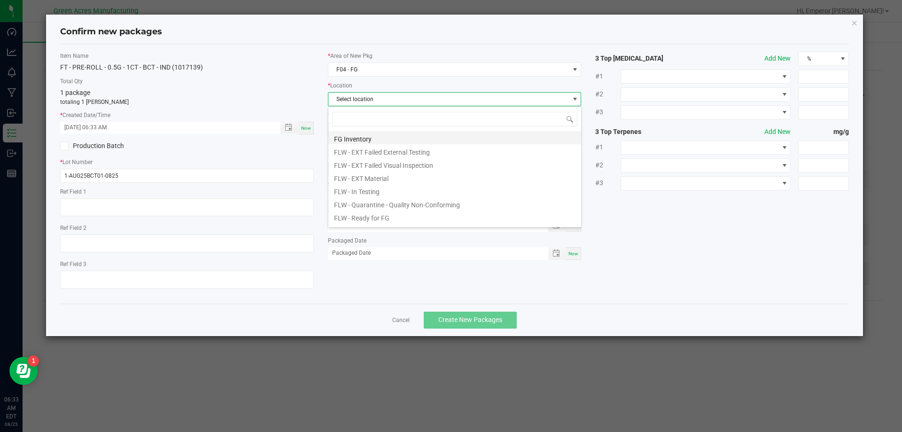
click at [369, 134] on li "FG Inventory" at bounding box center [454, 137] width 253 height 13
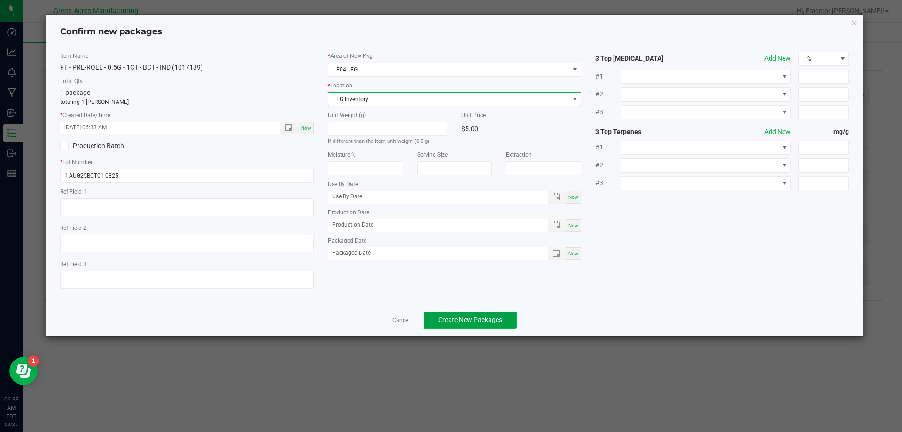
click at [465, 324] on button "Create New Packages" at bounding box center [470, 319] width 93 height 17
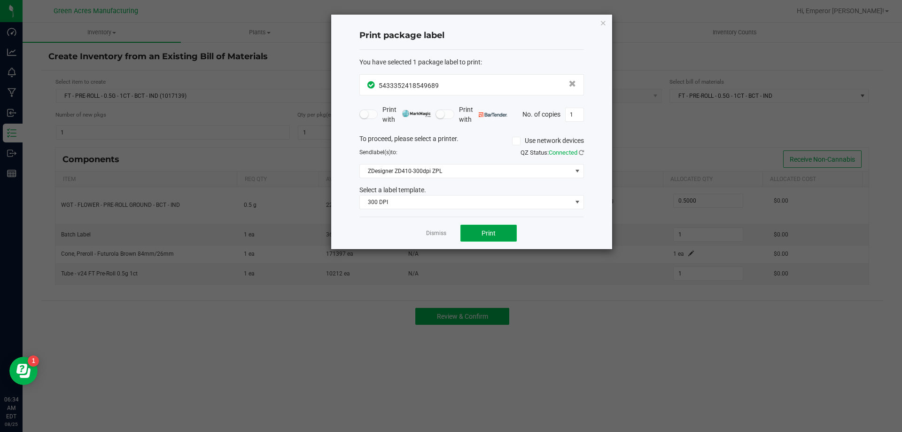
click at [491, 231] on span "Print" at bounding box center [488, 233] width 14 height 8
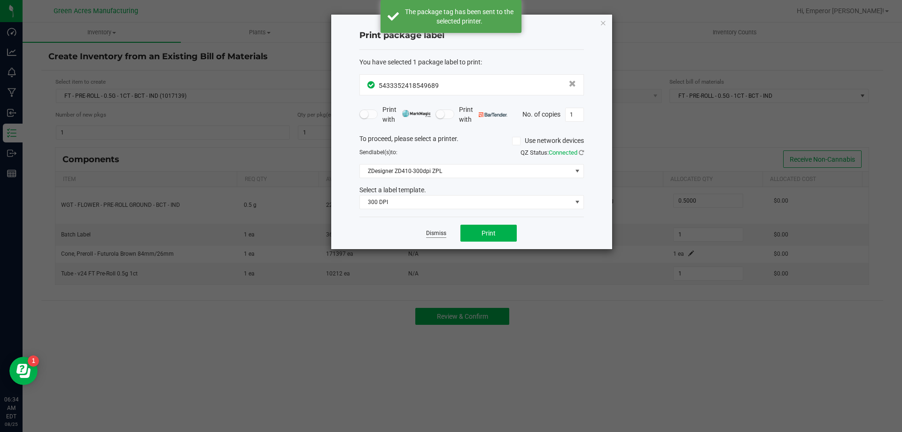
click at [436, 231] on link "Dismiss" at bounding box center [436, 233] width 20 height 8
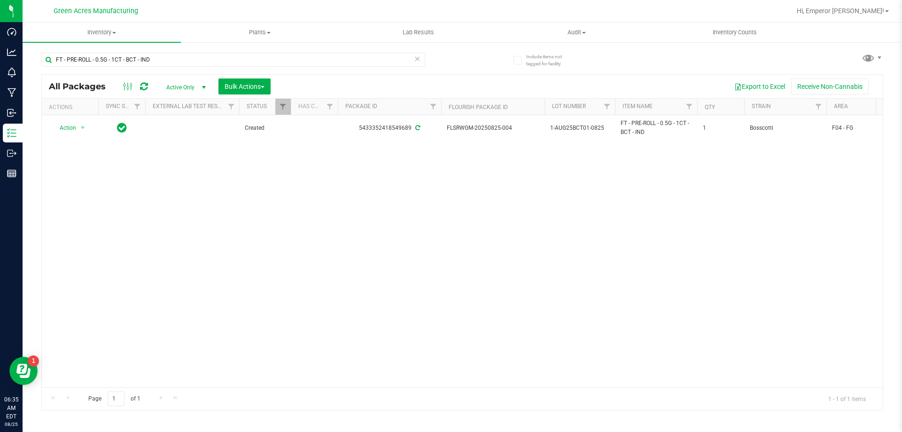
click at [141, 232] on div "Action Action Adjust qty Create package Edit attributes Global inventory Locate…" at bounding box center [462, 251] width 841 height 272
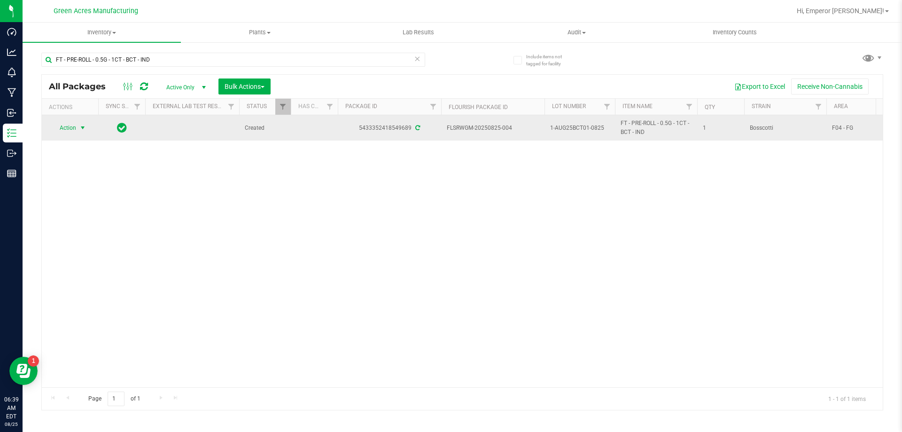
click at [71, 130] on span "Action" at bounding box center [63, 127] width 25 height 13
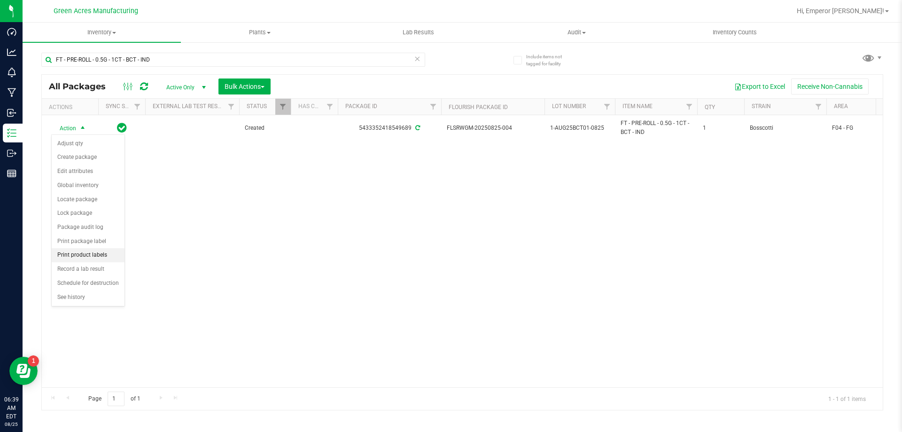
click at [88, 254] on li "Print product labels" at bounding box center [88, 255] width 73 height 14
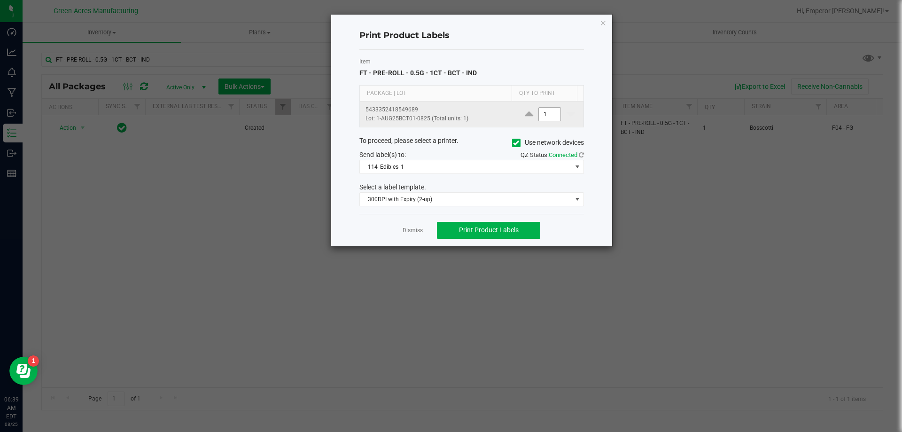
click at [543, 113] on input "1" at bounding box center [550, 114] width 22 height 13
click at [517, 143] on icon at bounding box center [516, 143] width 6 height 0
click at [0, 0] on input "Use network devices" at bounding box center [0, 0] width 0 height 0
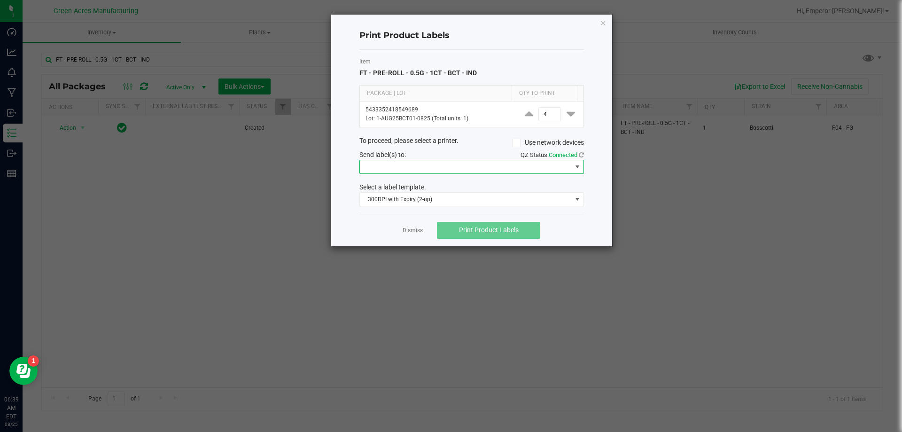
click at [485, 172] on span at bounding box center [466, 166] width 212 height 13
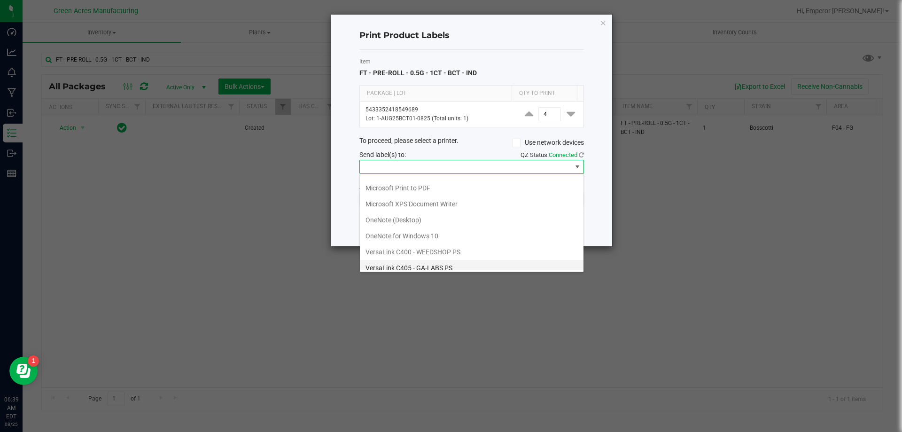
scroll to position [50, 0]
click at [408, 259] on ZPL "ZDesigner ZD410-300dpi ZPL" at bounding box center [472, 262] width 224 height 16
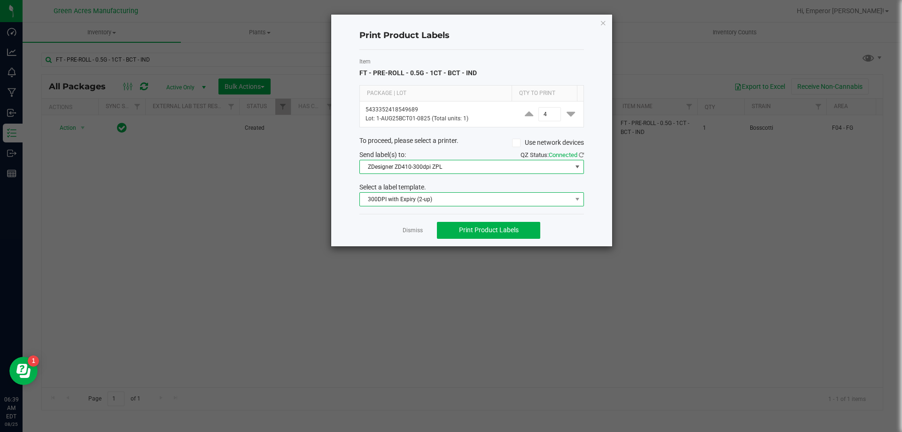
click at [444, 193] on span "300DPI with Expiry (2-up)" at bounding box center [466, 199] width 212 height 13
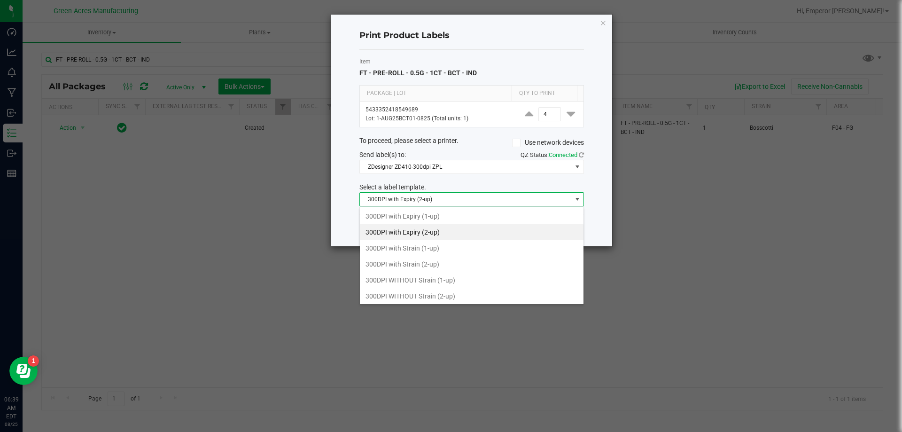
scroll to position [14, 225]
click at [418, 263] on li "300DPI with Strain (2-up)" at bounding box center [472, 264] width 224 height 16
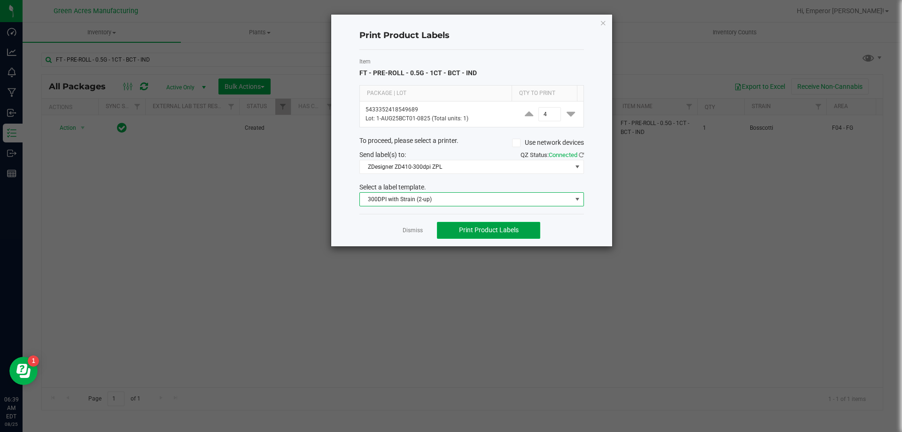
click at [490, 233] on span "Print Product Labels" at bounding box center [489, 230] width 60 height 8
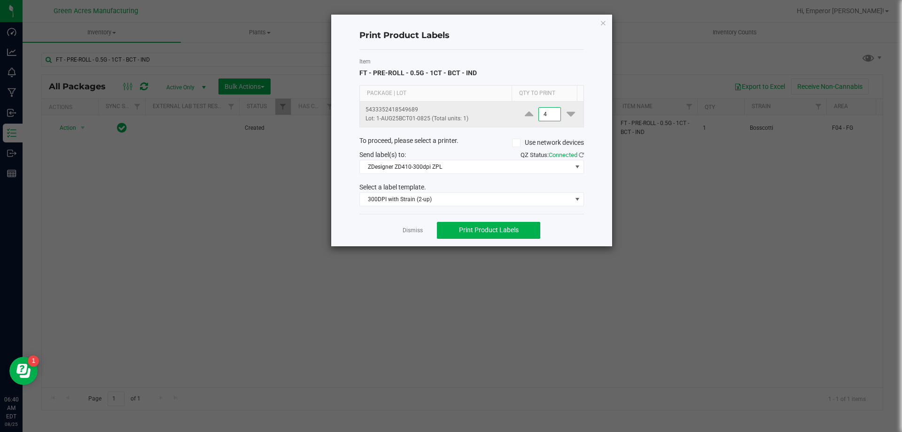
click at [545, 111] on input "4" at bounding box center [550, 114] width 22 height 13
type input "2,005"
click at [523, 225] on button "Print Product Labels" at bounding box center [488, 230] width 103 height 17
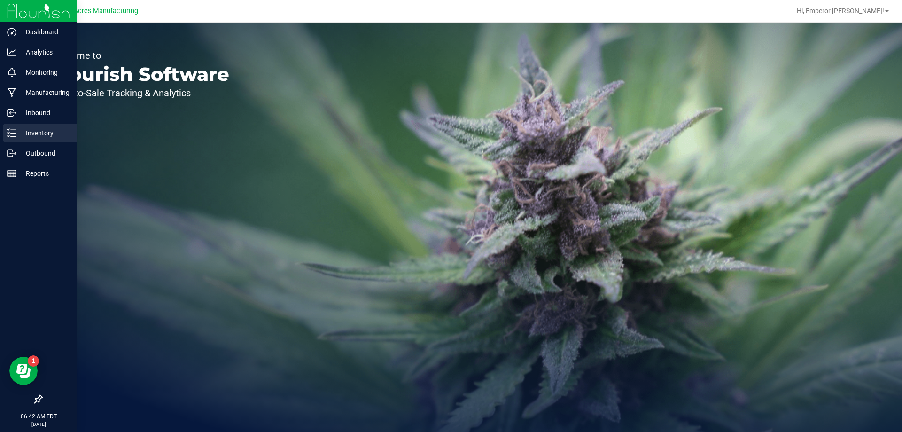
click at [49, 134] on p "Inventory" at bounding box center [44, 132] width 56 height 11
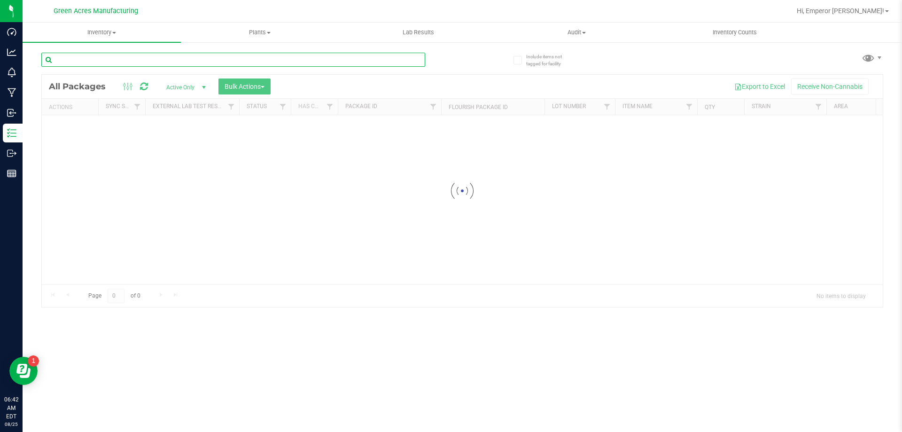
click at [129, 58] on input "text" at bounding box center [233, 60] width 384 height 14
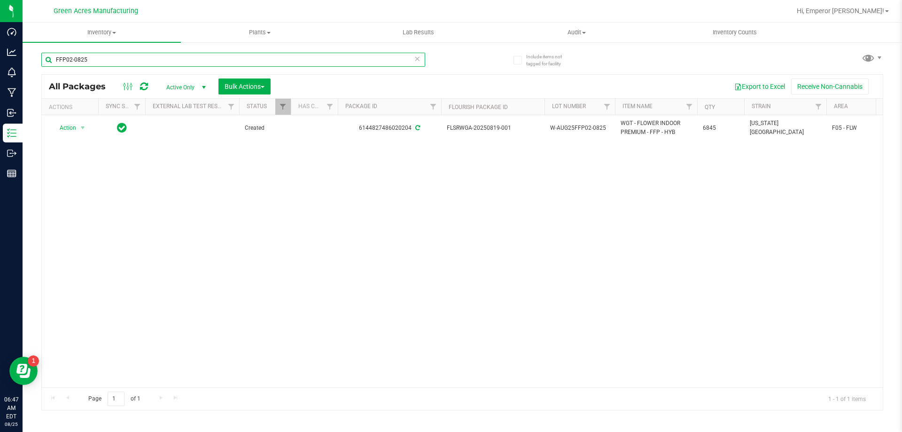
type input "FFP02-0825"
